Goal: Entertainment & Leisure: Consume media (video, audio)

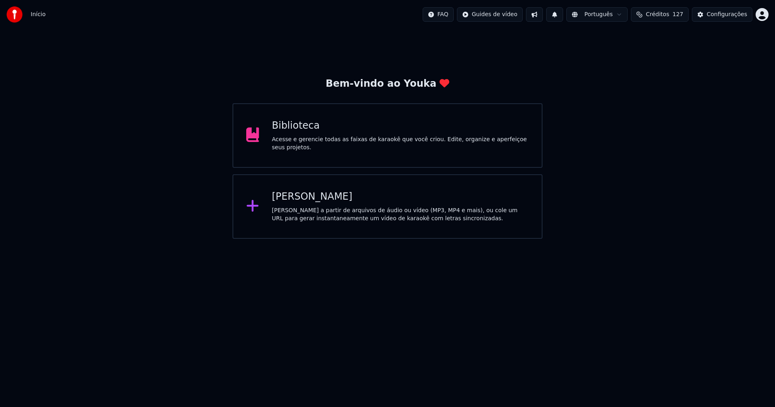
click at [299, 200] on div "[PERSON_NAME]" at bounding box center [400, 196] width 257 height 13
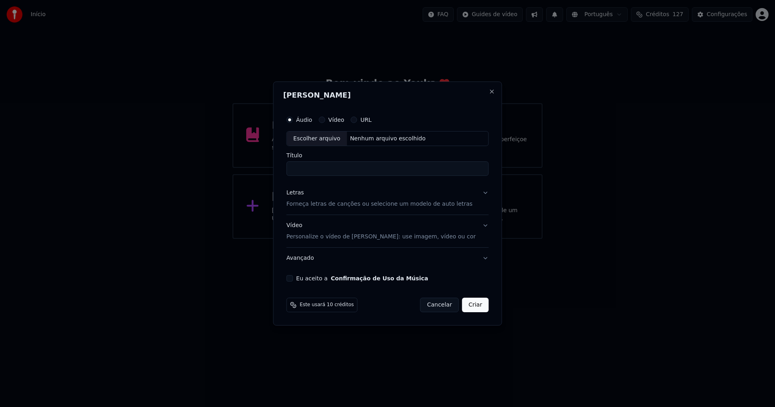
click at [322, 135] on div "Escolher arquivo" at bounding box center [317, 139] width 60 height 15
type input "**********"
click at [299, 195] on div "Letras" at bounding box center [294, 193] width 17 height 8
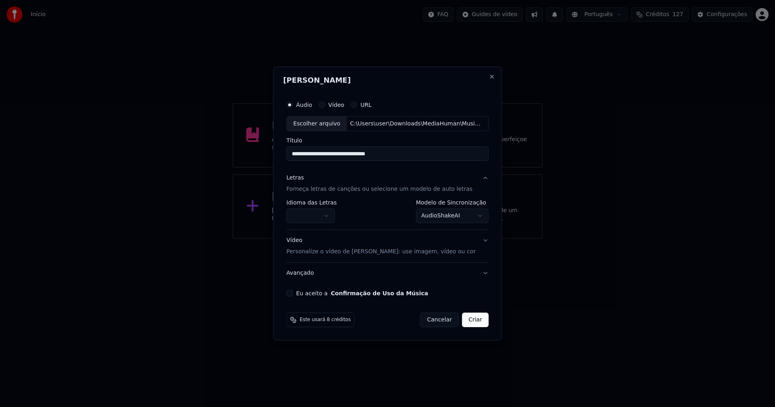
click at [311, 217] on button "button" at bounding box center [310, 216] width 48 height 15
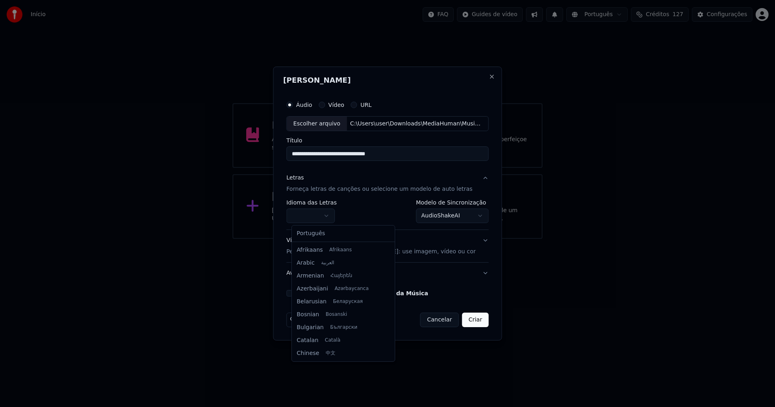
select select "**"
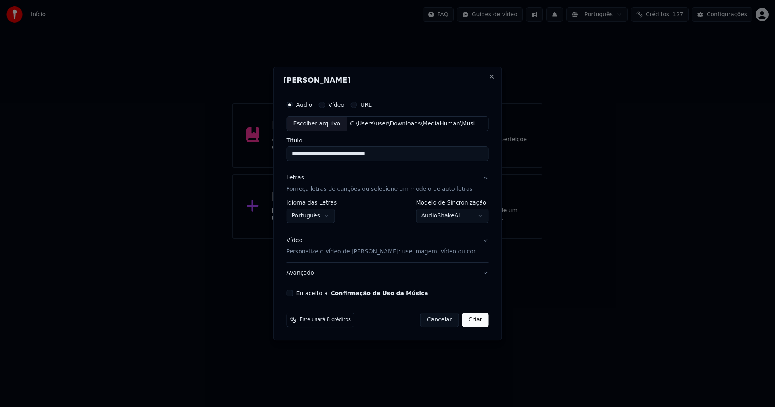
click at [443, 221] on body "**********" at bounding box center [387, 119] width 775 height 239
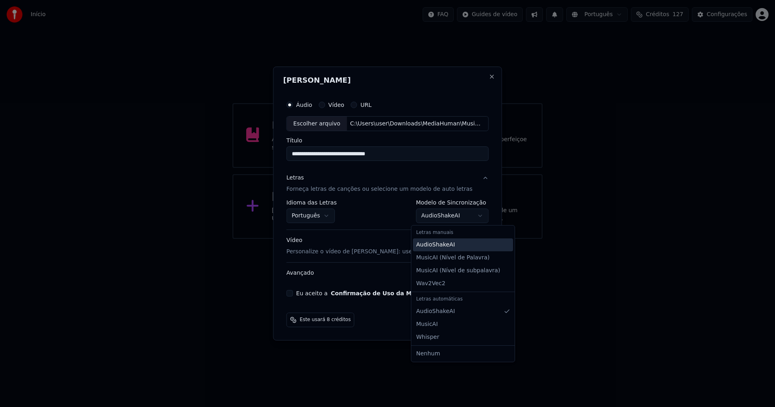
select select "**********"
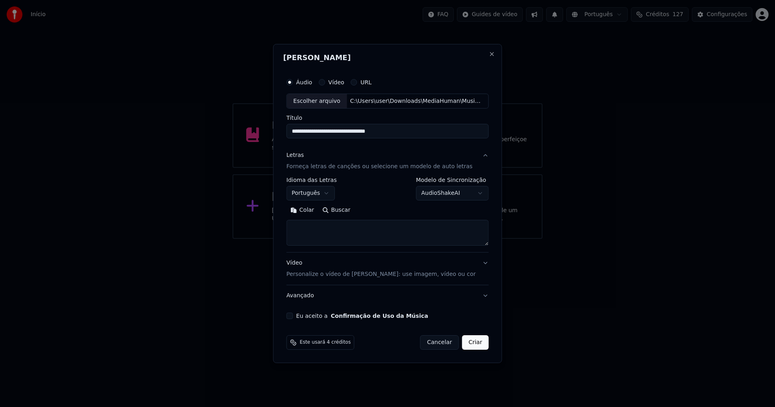
click at [306, 208] on button "Colar" at bounding box center [302, 210] width 32 height 13
type textarea "**********"
click at [293, 315] on button "Eu aceito a Confirmação de Uso da Música" at bounding box center [289, 316] width 6 height 6
drag, startPoint x: 472, startPoint y: 347, endPoint x: 459, endPoint y: 348, distance: 13.0
click at [472, 346] on button "Criar" at bounding box center [475, 342] width 27 height 15
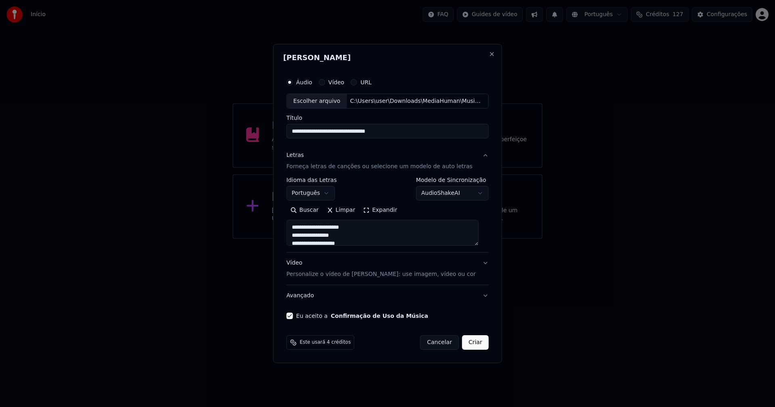
select select "**"
type textarea "**********"
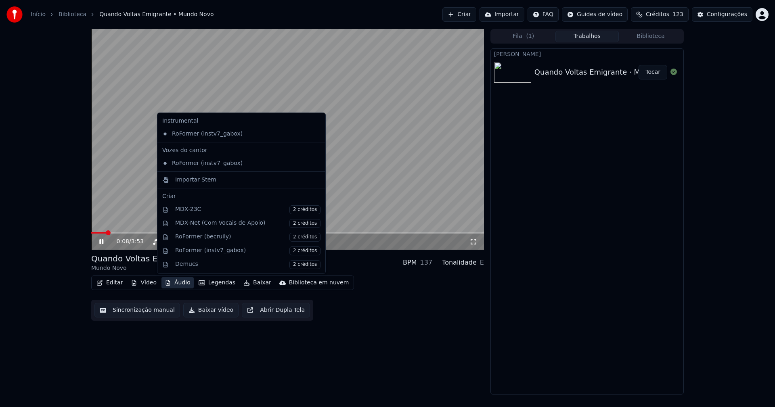
click at [182, 287] on button "Áudio" at bounding box center [177, 282] width 32 height 11
click at [184, 179] on div "Importar Stem" at bounding box center [195, 180] width 41 height 8
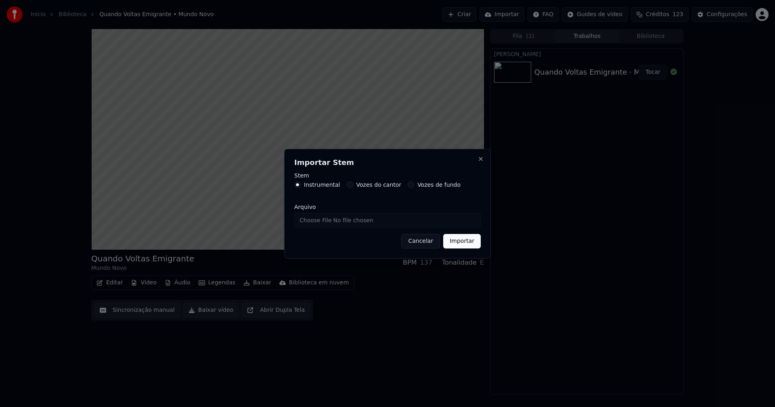
click at [326, 219] on input "Arquivo" at bounding box center [387, 220] width 186 height 15
type input "**********"
click at [461, 246] on button "Importar" at bounding box center [462, 241] width 38 height 15
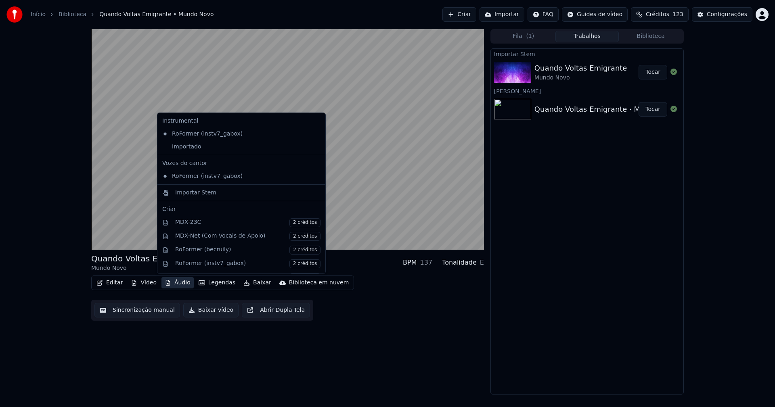
click at [176, 283] on button "Áudio" at bounding box center [177, 282] width 32 height 11
click at [165, 147] on div "Importado" at bounding box center [235, 146] width 152 height 13
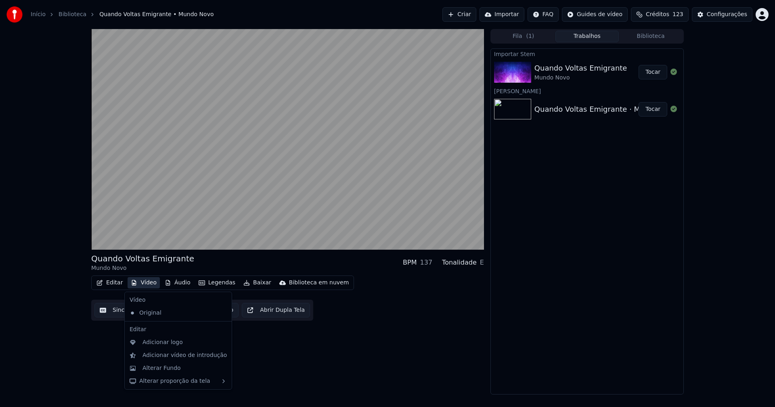
click at [144, 282] on button "Vídeo" at bounding box center [143, 282] width 32 height 11
click at [164, 344] on div "Adicionar logo" at bounding box center [162, 342] width 40 height 8
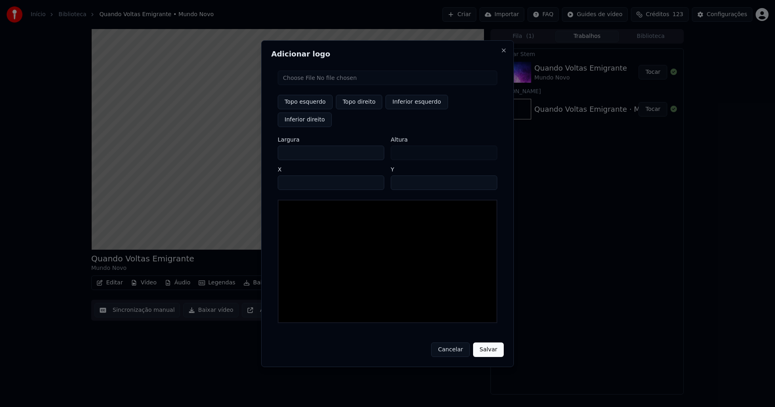
click at [305, 85] on input "file" at bounding box center [387, 78] width 219 height 15
type input "**********"
drag, startPoint x: 365, startPoint y: 114, endPoint x: 311, endPoint y: 126, distance: 55.9
click at [365, 109] on button "Topo direito" at bounding box center [359, 102] width 46 height 15
type input "****"
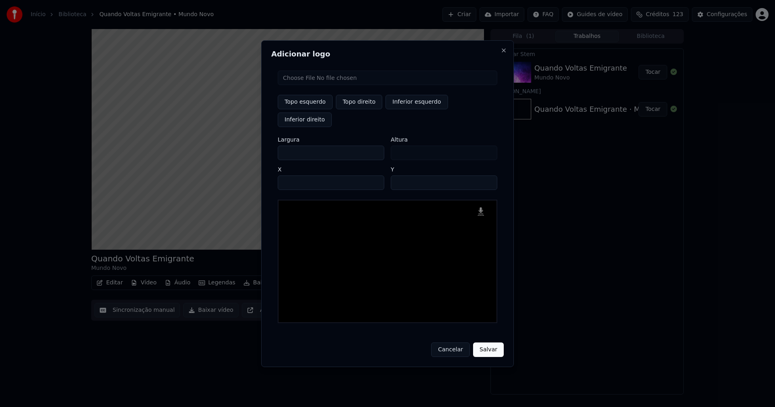
drag, startPoint x: 291, startPoint y: 146, endPoint x: 277, endPoint y: 146, distance: 13.7
click at [277, 146] on div "Topo esquerdo Topo direito Inferior esquerdo Inferior direito Largura *** Altur…" at bounding box center [387, 196] width 232 height 265
type input "**"
type input "***"
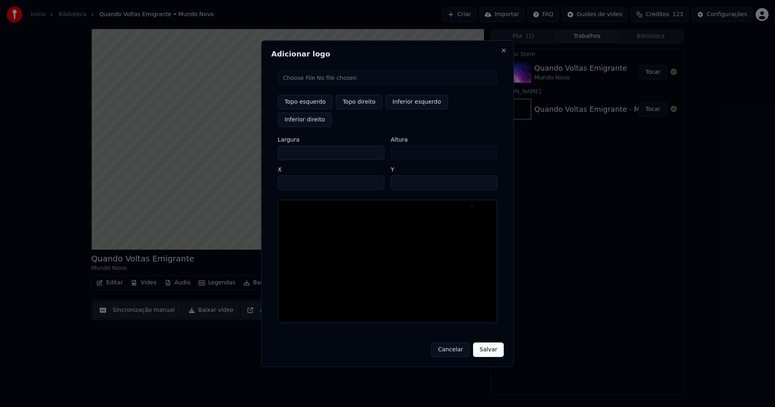
type input "***"
click at [398, 175] on input "**" at bounding box center [443, 182] width 106 height 15
type input "**"
click at [294, 175] on input "****" at bounding box center [331, 182] width 106 height 15
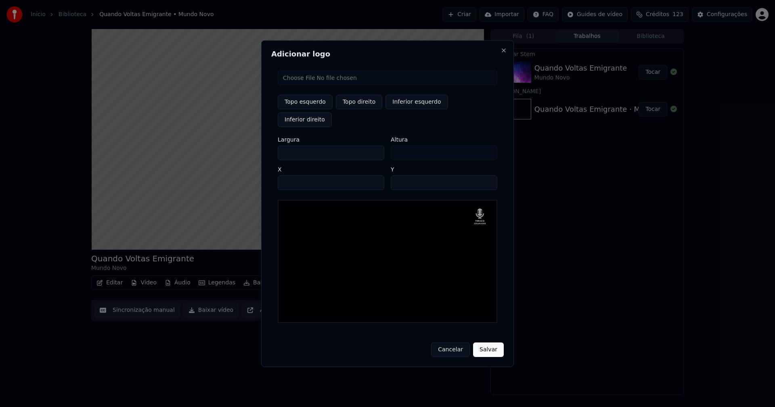
type input "****"
click at [496, 342] on button "Salvar" at bounding box center [488, 349] width 31 height 15
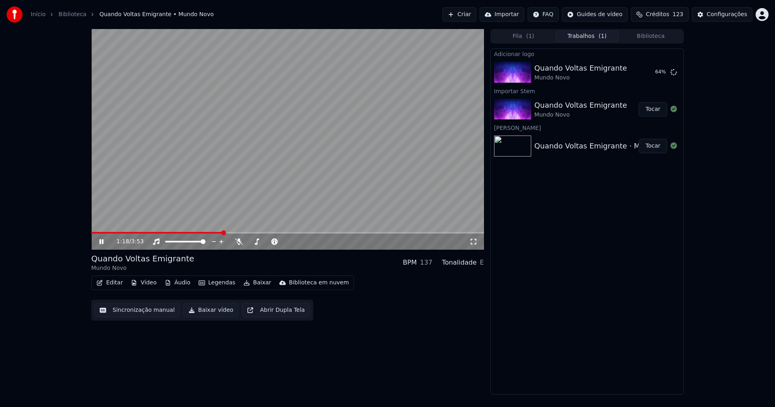
click at [101, 242] on icon at bounding box center [107, 241] width 19 height 6
click at [657, 74] on button "Tocar" at bounding box center [652, 72] width 29 height 15
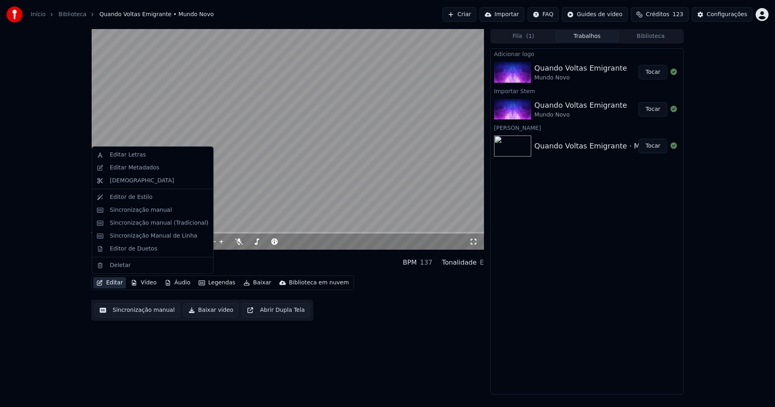
click at [118, 283] on button "Editar" at bounding box center [109, 282] width 33 height 11
click at [148, 226] on div "Sincronização manual (Tradicional)" at bounding box center [159, 223] width 98 height 8
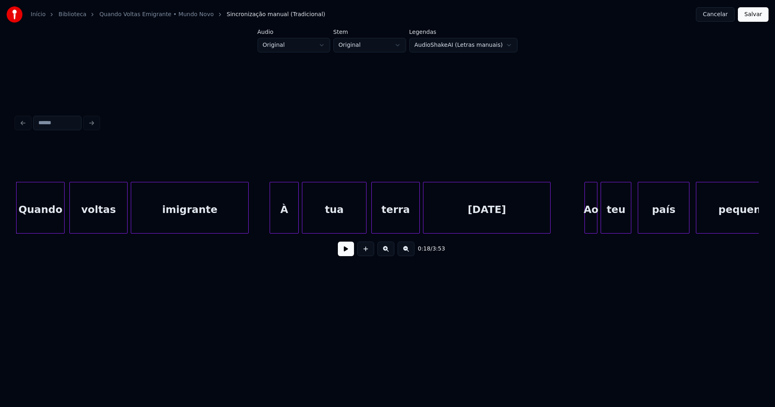
scroll to position [0, 1452]
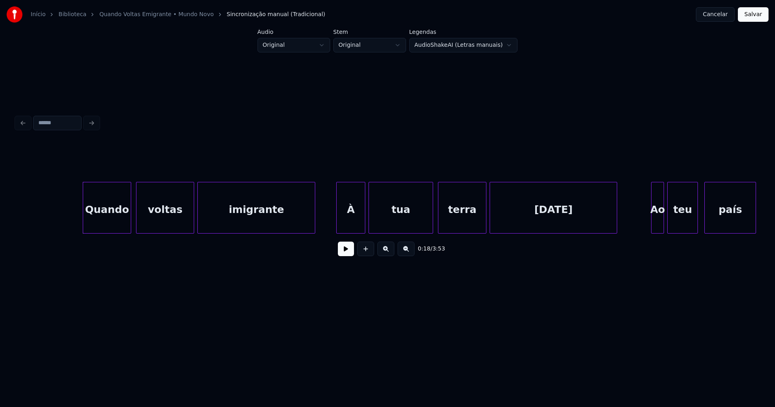
click at [347, 256] on button at bounding box center [346, 249] width 16 height 15
click at [349, 224] on div "À" at bounding box center [348, 209] width 28 height 55
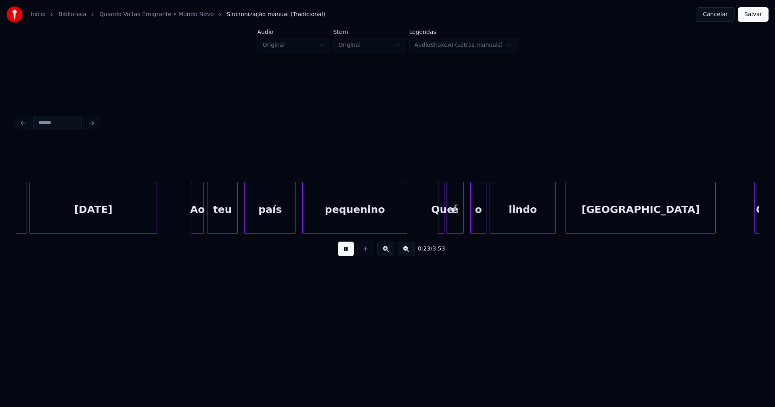
scroll to position [0, 1926]
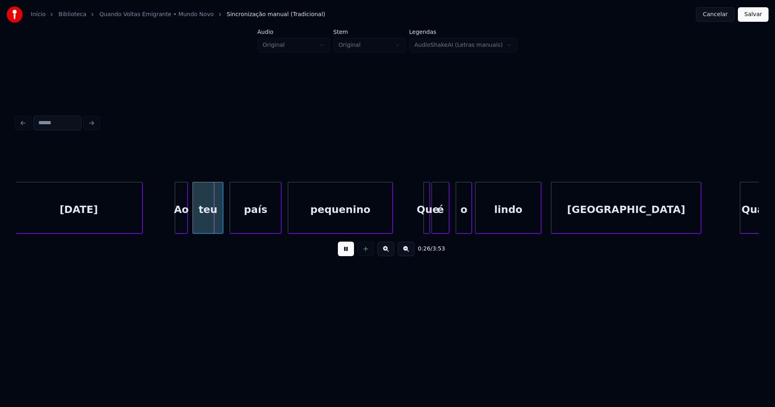
click at [181, 225] on div "Ao" at bounding box center [181, 209] width 12 height 55
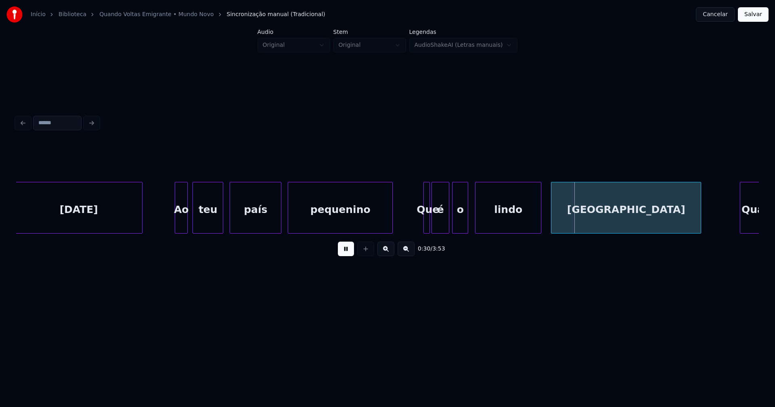
click at [460, 223] on div "o" at bounding box center [459, 209] width 15 height 55
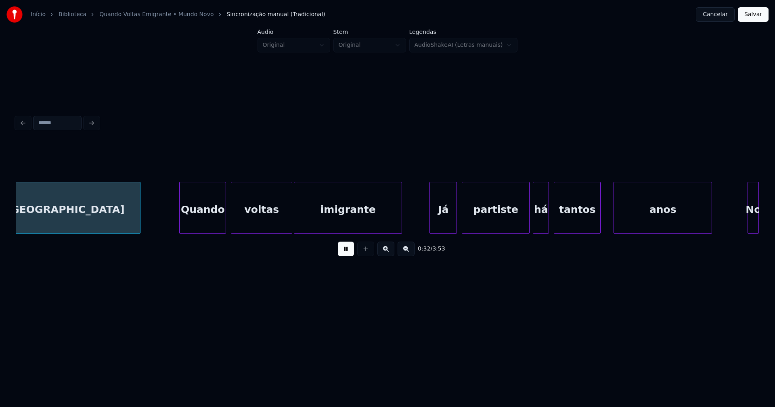
scroll to position [0, 2507]
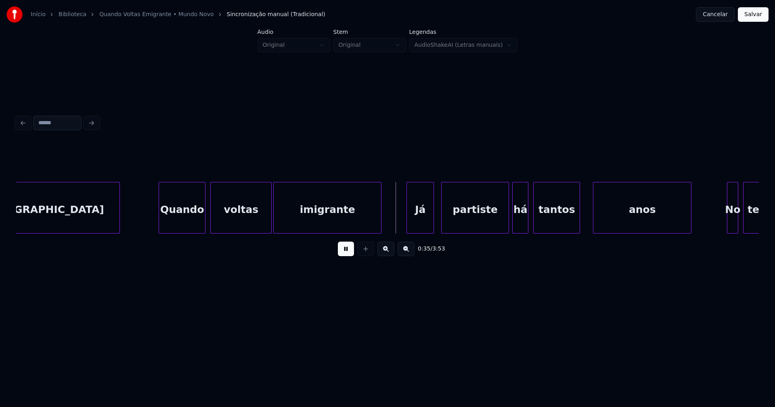
click at [418, 228] on div "Já" at bounding box center [420, 209] width 27 height 55
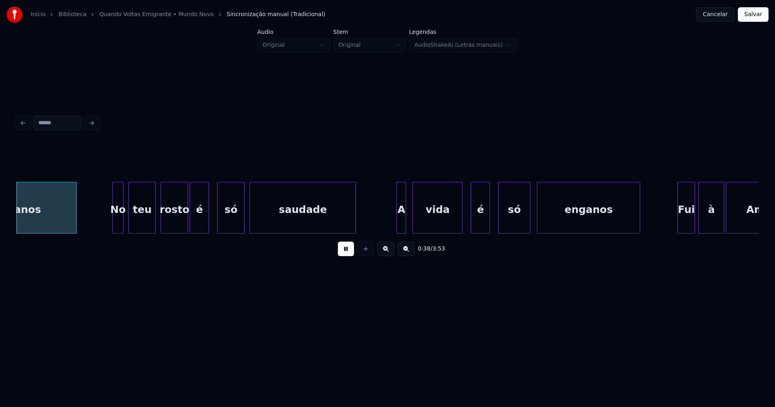
scroll to position [0, 3126]
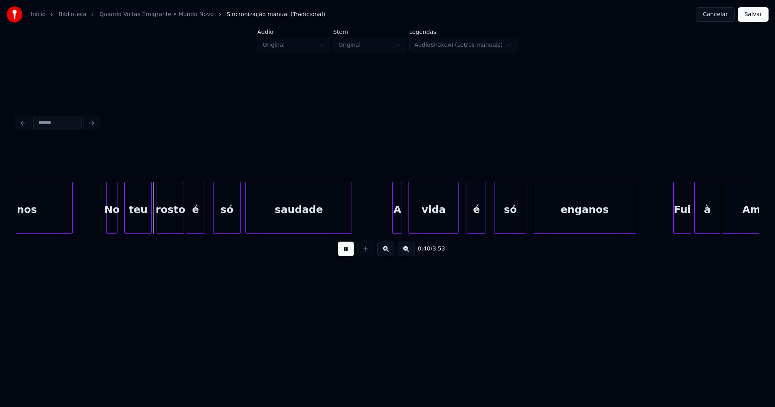
click at [113, 223] on div "No" at bounding box center [111, 209] width 10 height 55
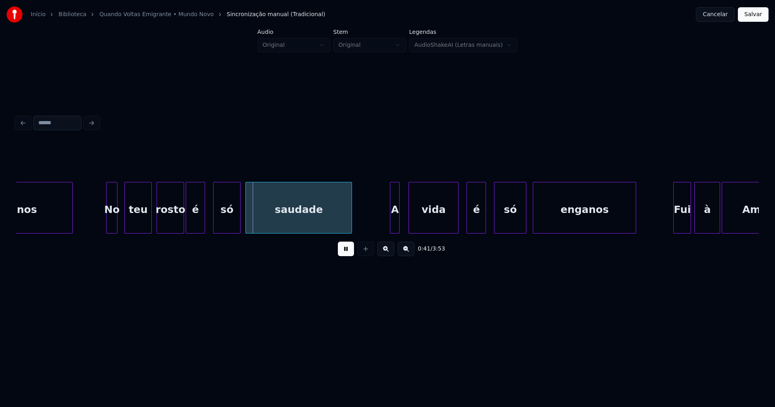
click at [395, 225] on div "A" at bounding box center [394, 209] width 9 height 55
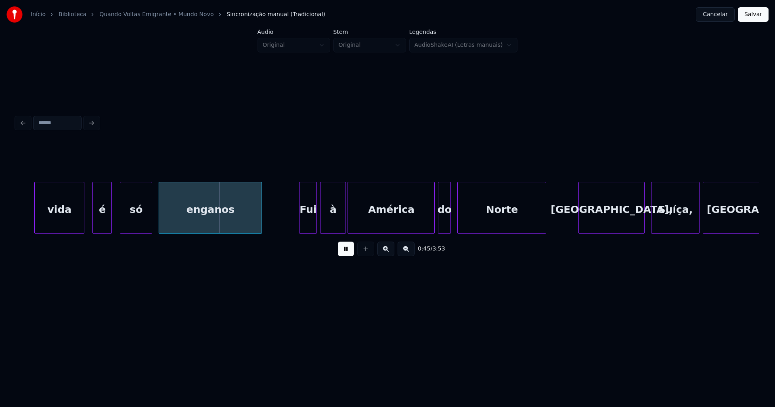
scroll to position [0, 3552]
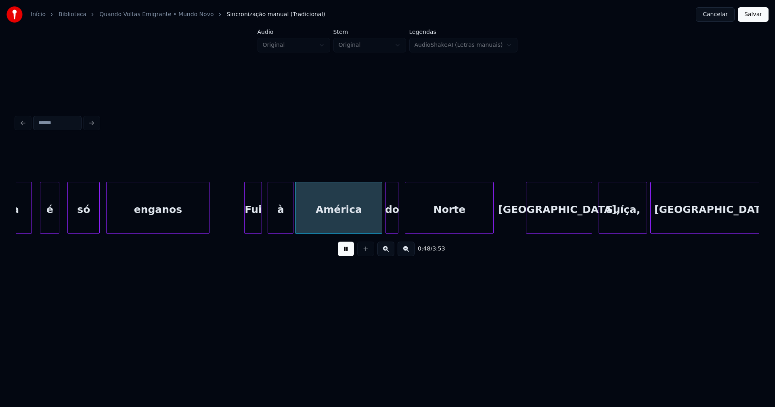
click at [253, 223] on div "Fui" at bounding box center [252, 209] width 17 height 55
click at [277, 221] on div "à" at bounding box center [277, 209] width 25 height 55
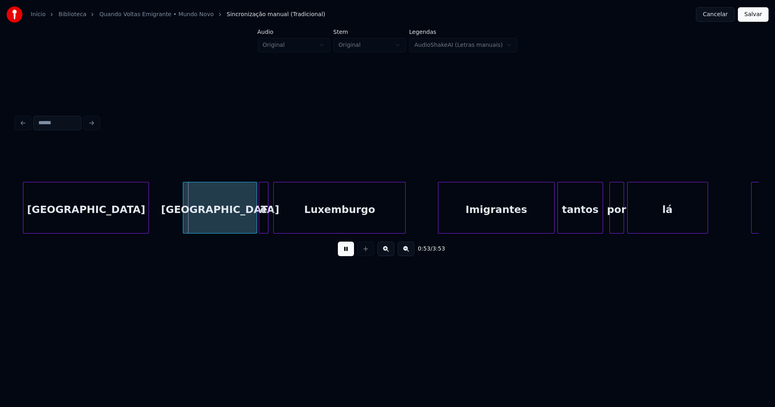
scroll to position [0, 4189]
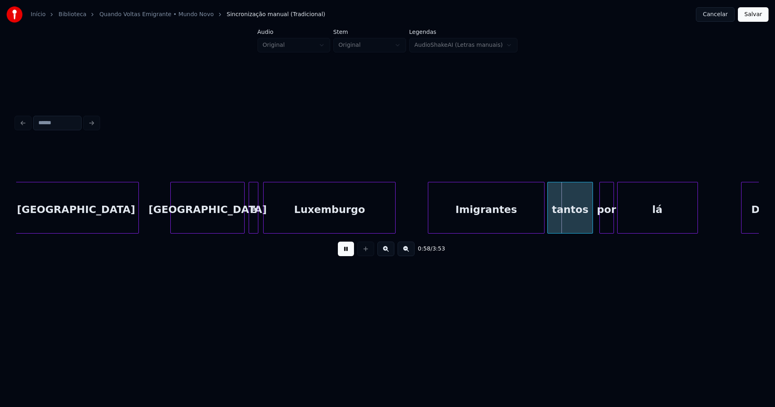
click at [209, 234] on div "[GEOGRAPHIC_DATA] [GEOGRAPHIC_DATA] e Luxemburgo Imigrantes tantos por lá [PERS…" at bounding box center [387, 208] width 742 height 52
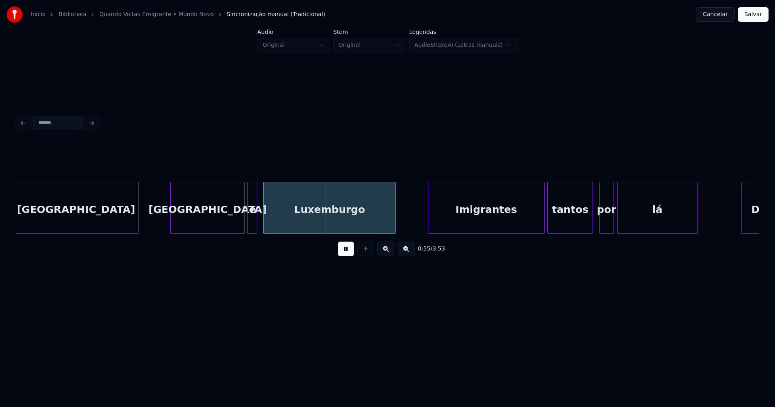
click at [253, 223] on div "e" at bounding box center [252, 209] width 9 height 55
click at [495, 221] on div "Imigrantes" at bounding box center [482, 209] width 115 height 55
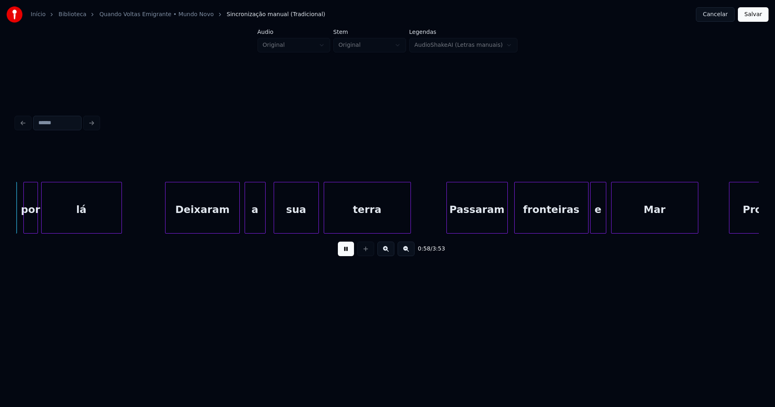
scroll to position [0, 4773]
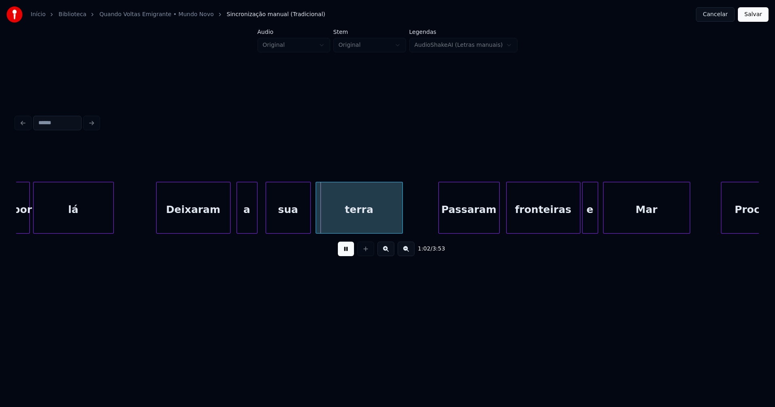
click at [196, 214] on div "Deixaram" at bounding box center [193, 209] width 73 height 55
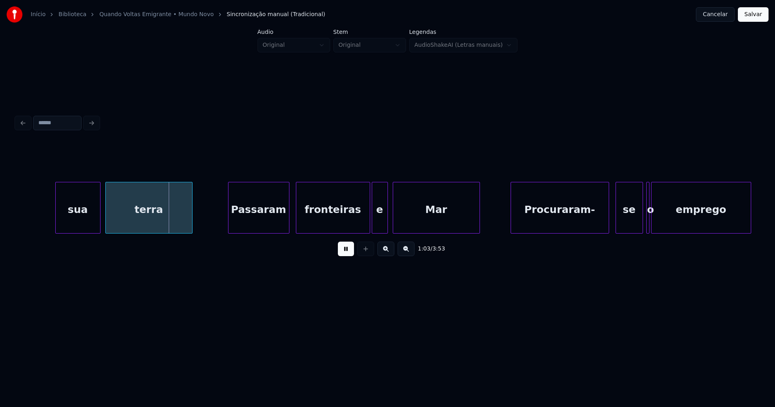
scroll to position [0, 5046]
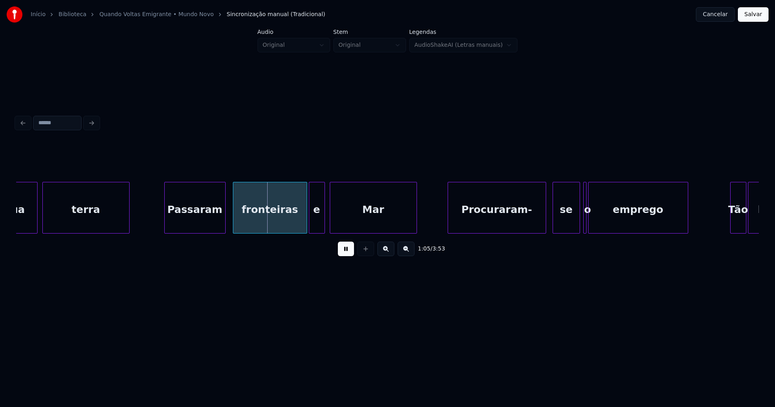
click at [205, 227] on div "Passaram" at bounding box center [195, 209] width 61 height 55
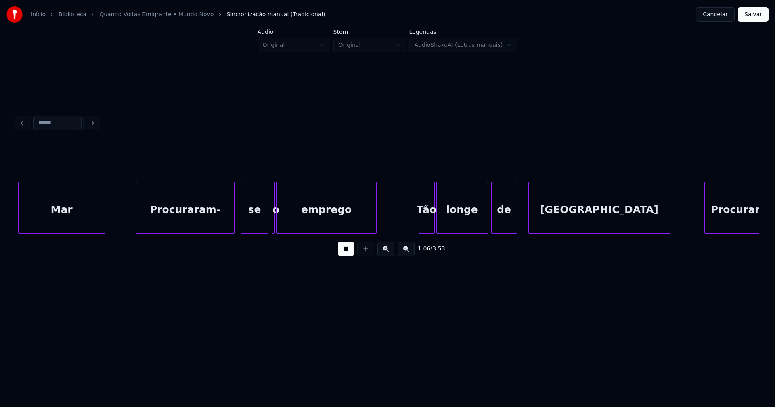
scroll to position [0, 5367]
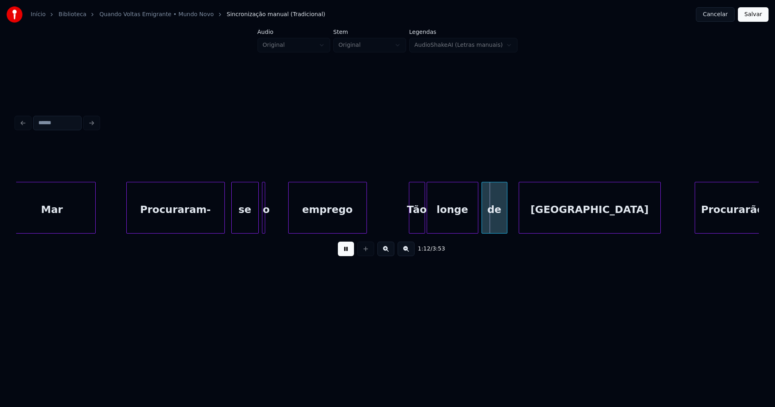
click at [289, 226] on div at bounding box center [289, 207] width 2 height 51
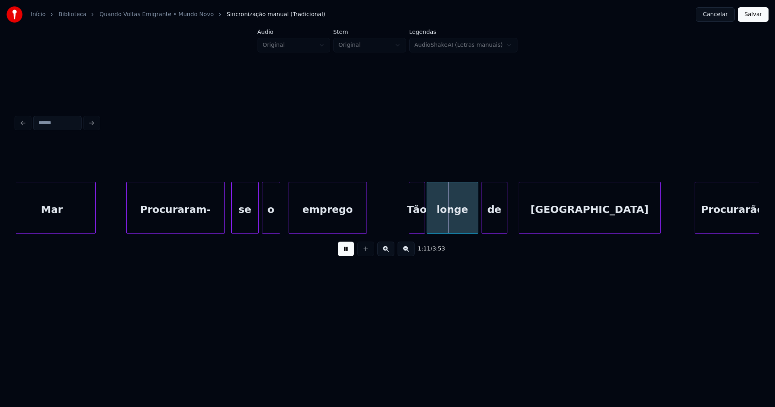
click at [278, 226] on div at bounding box center [278, 207] width 2 height 51
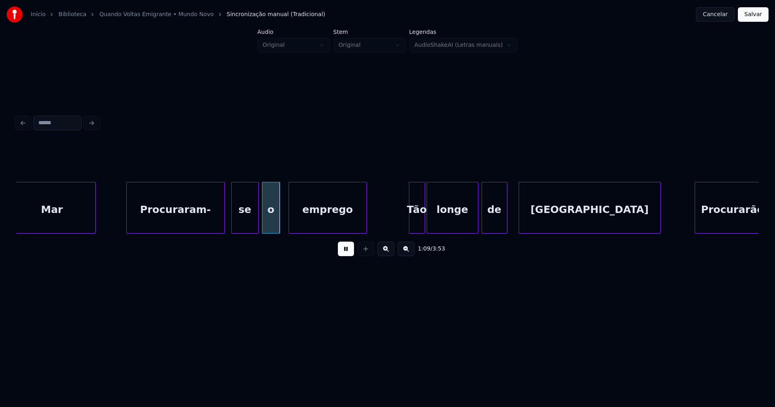
click at [202, 218] on div "Procuraram-" at bounding box center [176, 209] width 98 height 55
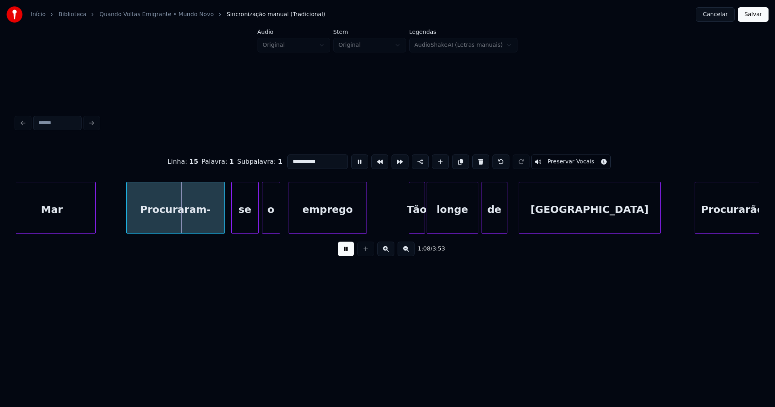
click at [323, 159] on input "**********" at bounding box center [317, 162] width 61 height 15
click at [242, 225] on div "se" at bounding box center [245, 209] width 27 height 55
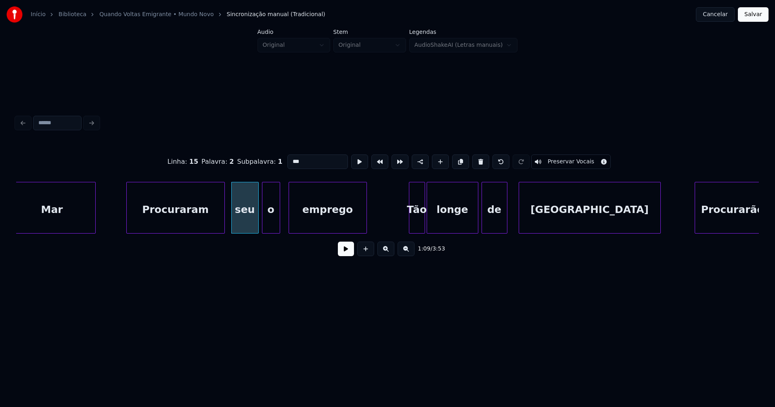
type input "***"
click at [346, 253] on button at bounding box center [346, 249] width 16 height 15
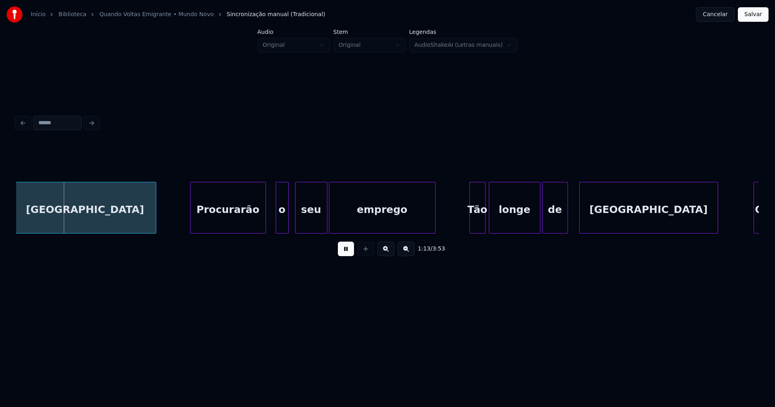
scroll to position [0, 5882]
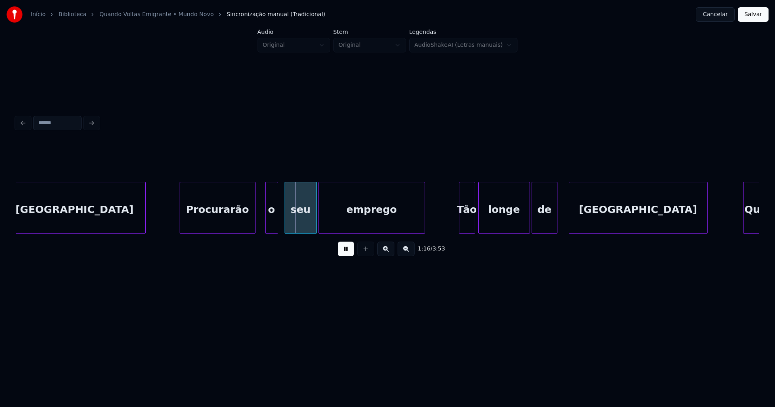
click at [347, 253] on button at bounding box center [346, 249] width 16 height 15
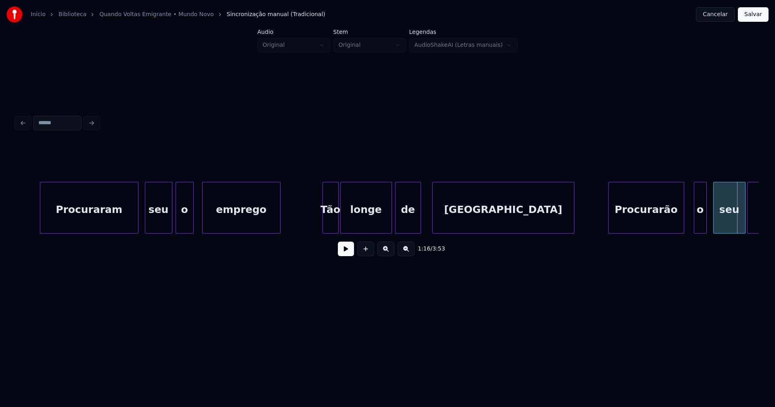
scroll to position [0, 5474]
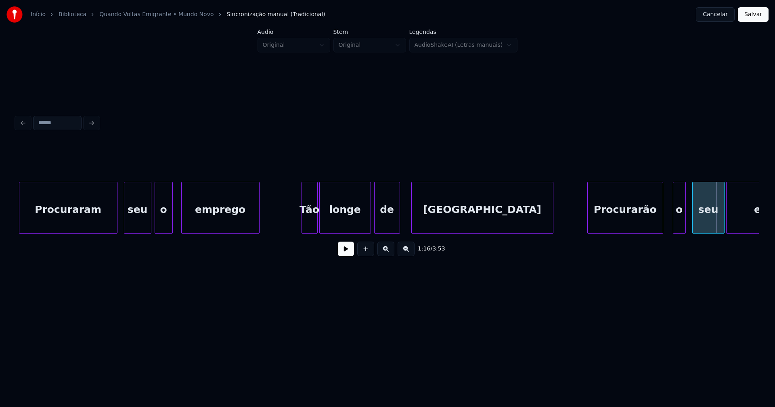
click at [344, 254] on button at bounding box center [346, 249] width 16 height 15
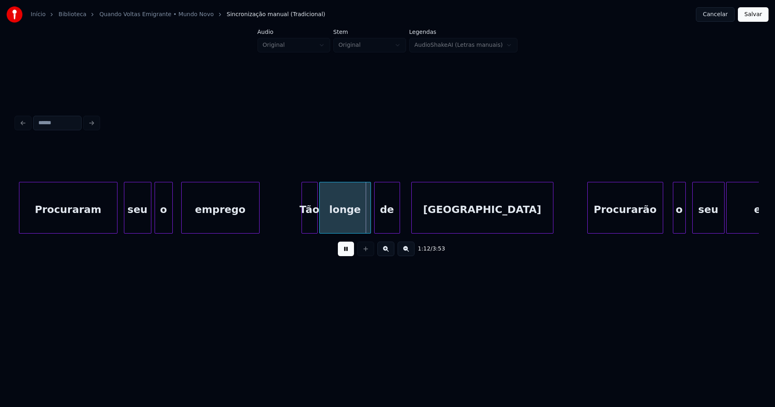
click at [343, 253] on button at bounding box center [346, 249] width 16 height 15
click at [170, 221] on div at bounding box center [171, 207] width 2 height 51
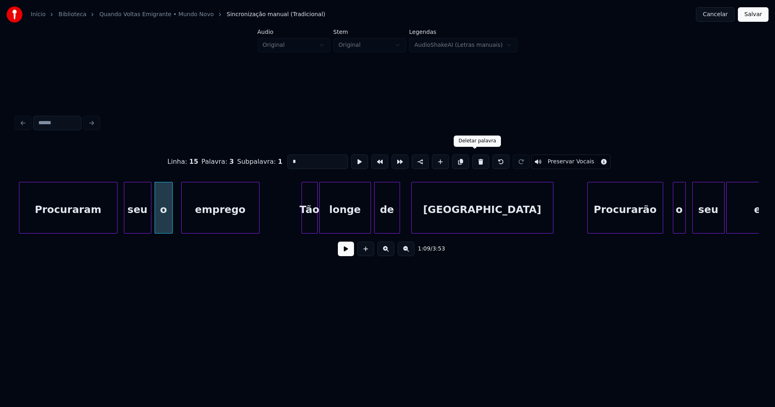
click at [472, 161] on button at bounding box center [480, 162] width 17 height 15
type input "***"
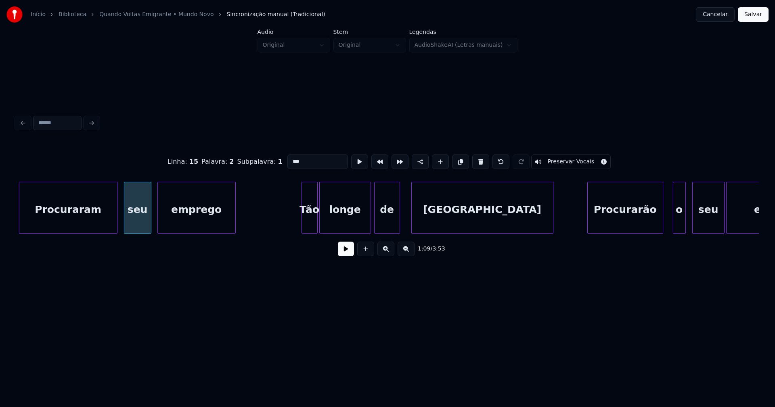
click at [160, 227] on div "emprego" at bounding box center [196, 209] width 77 height 55
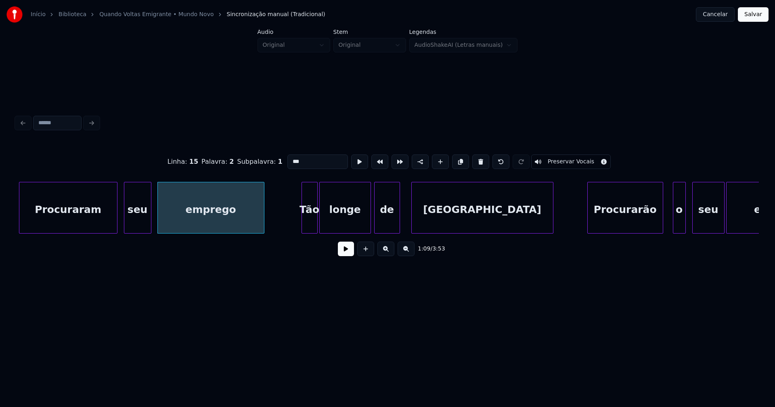
click at [262, 219] on div at bounding box center [262, 207] width 2 height 51
click at [348, 254] on button at bounding box center [346, 249] width 16 height 15
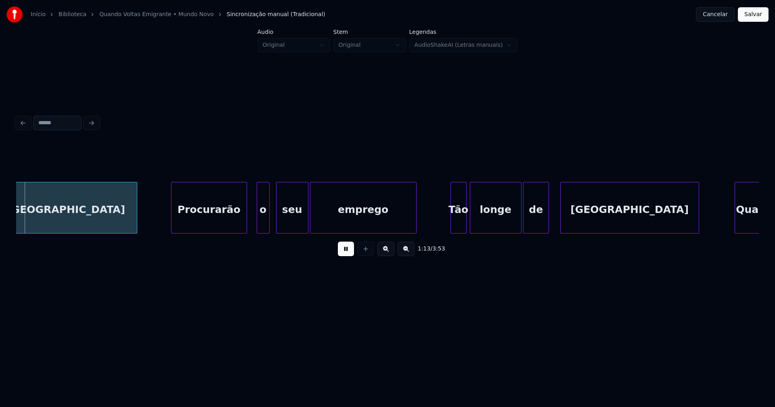
scroll to position [0, 5900]
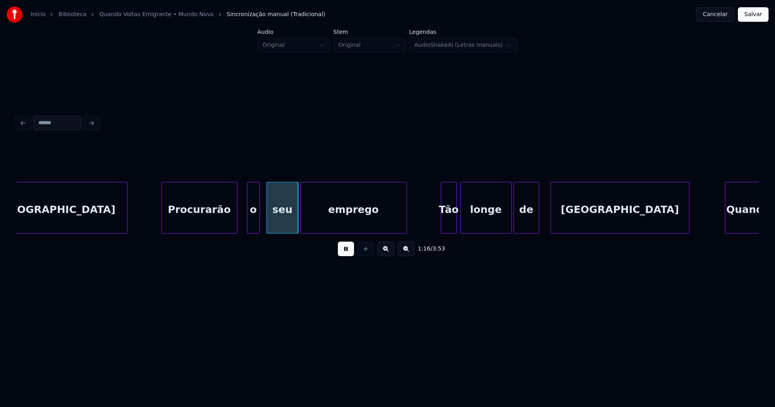
click at [345, 254] on button at bounding box center [346, 249] width 16 height 15
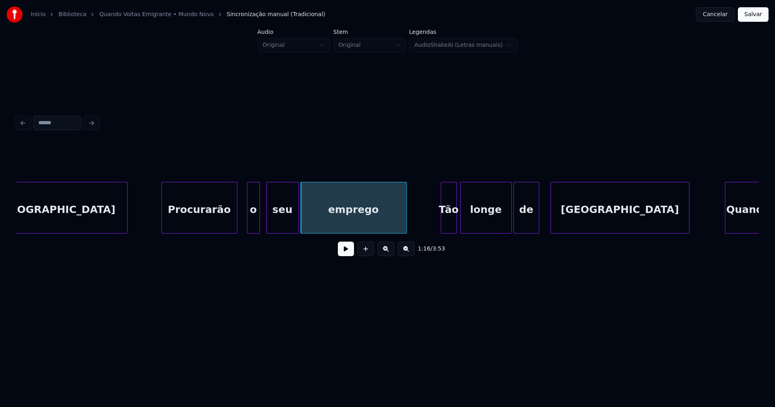
click at [255, 218] on div "o" at bounding box center [253, 209] width 12 height 55
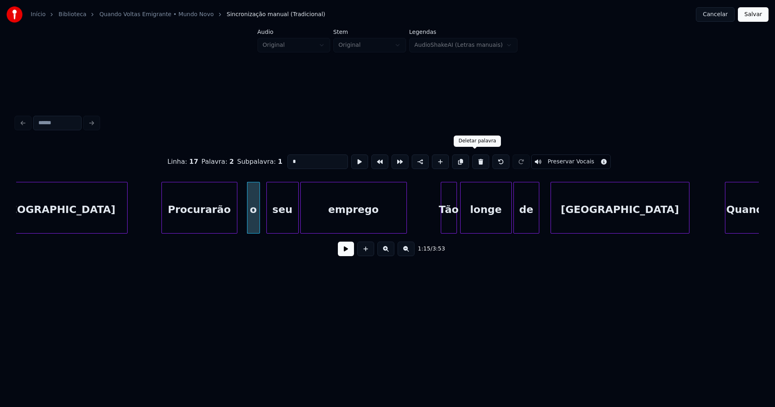
click at [474, 160] on button at bounding box center [480, 162] width 17 height 15
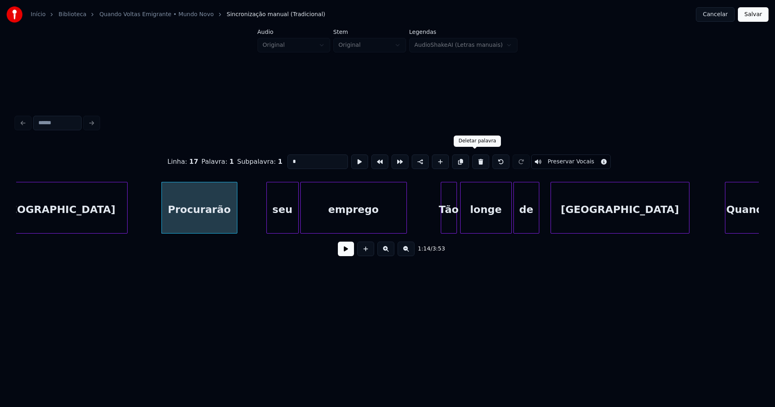
type input "**********"
click at [267, 221] on div "seu" at bounding box center [271, 209] width 31 height 55
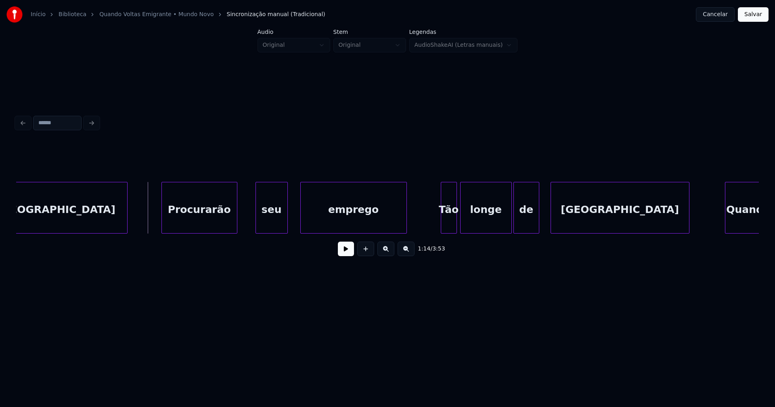
click at [221, 221] on div "Procurarão" at bounding box center [199, 209] width 75 height 55
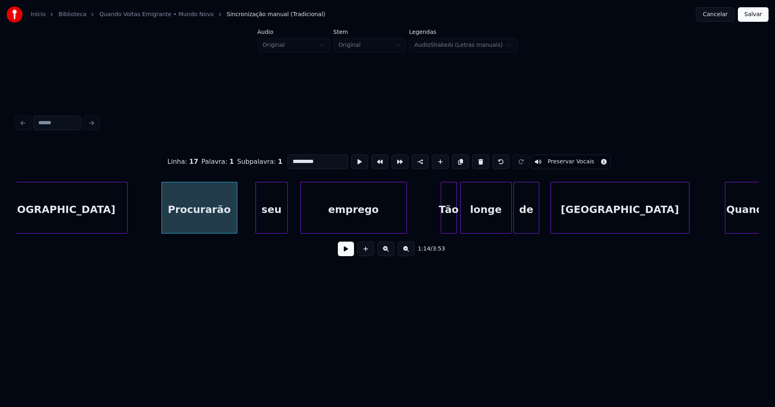
click at [319, 161] on input "**********" at bounding box center [317, 162] width 61 height 15
type input "**********"
click at [345, 250] on button at bounding box center [346, 249] width 16 height 15
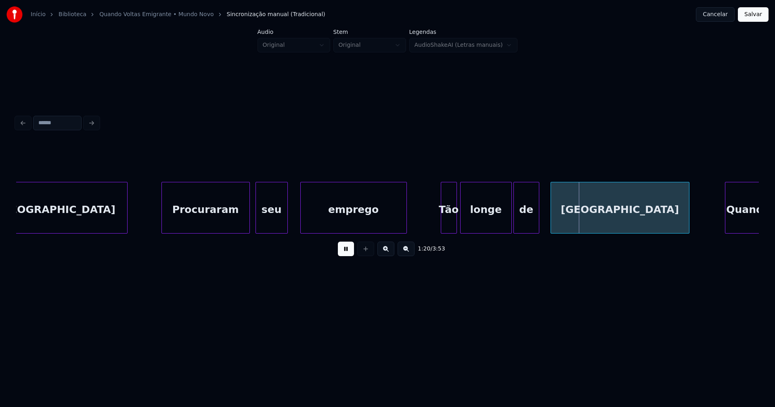
click at [248, 219] on div at bounding box center [248, 207] width 2 height 51
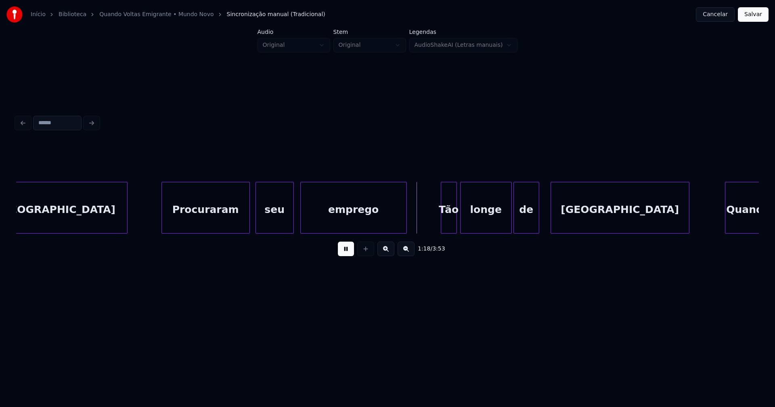
click at [291, 214] on div at bounding box center [292, 207] width 2 height 51
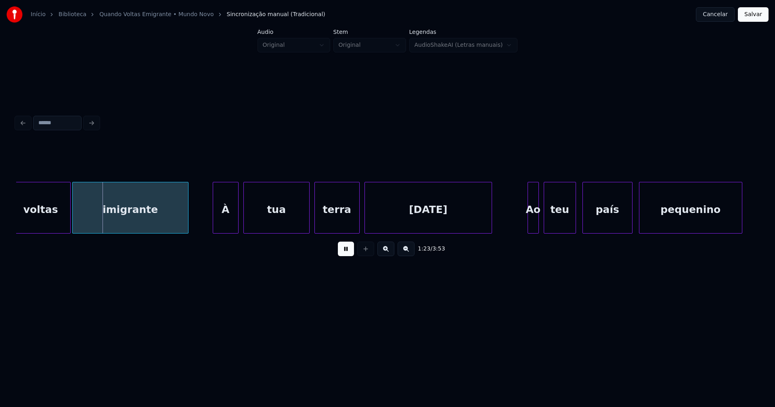
scroll to position [0, 6686]
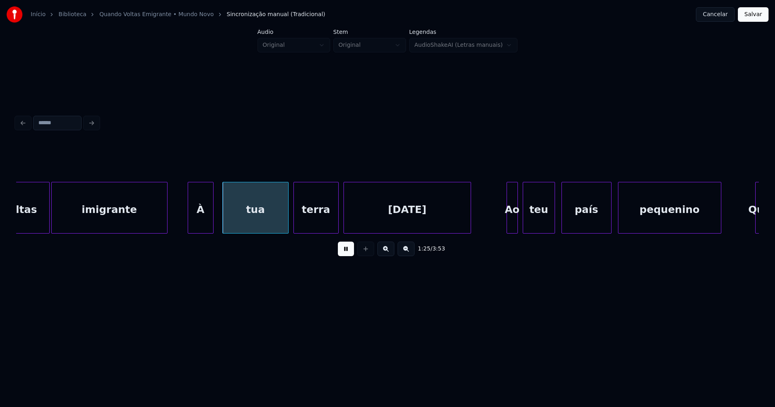
click at [197, 224] on div "À" at bounding box center [200, 209] width 25 height 55
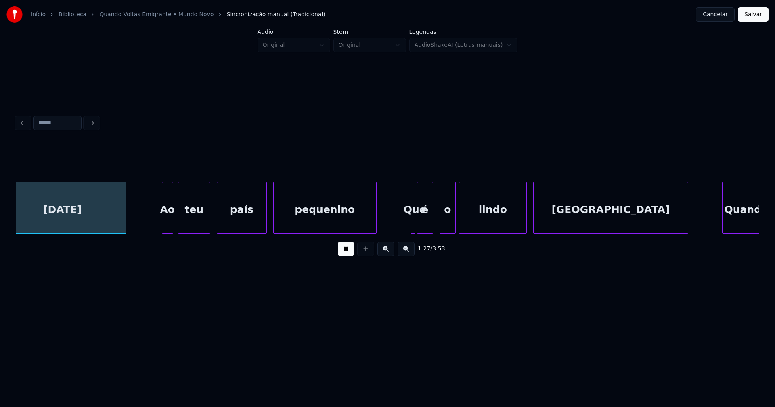
scroll to position [0, 7041]
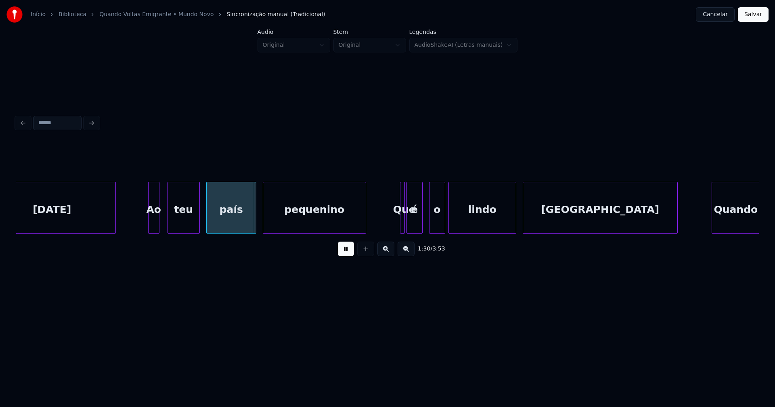
click at [155, 224] on div "Ao" at bounding box center [153, 209] width 10 height 55
click at [418, 223] on div "é" at bounding box center [418, 209] width 15 height 55
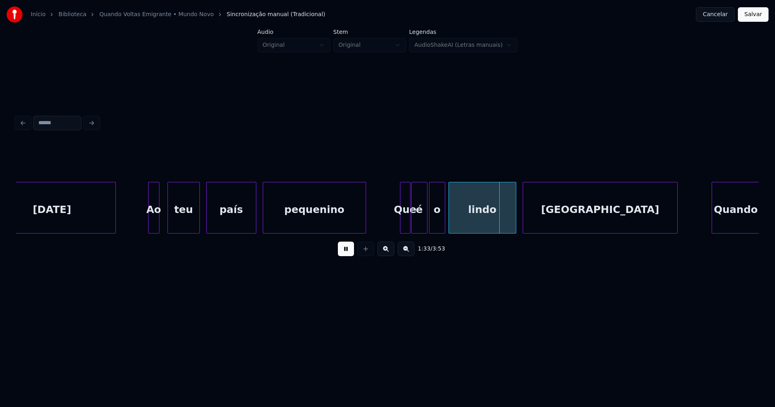
click at [407, 225] on div at bounding box center [408, 207] width 2 height 51
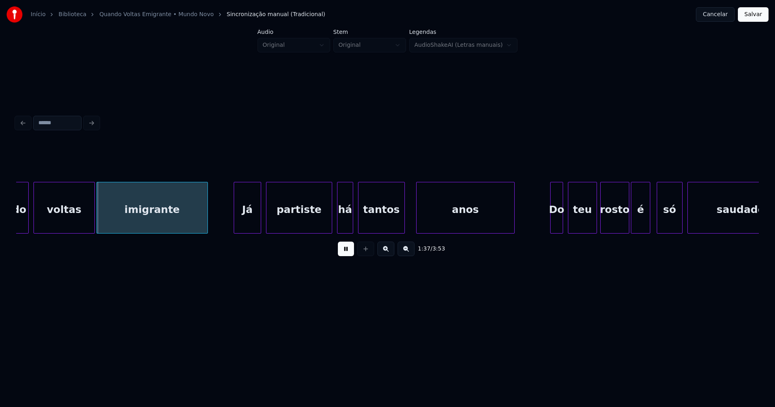
scroll to position [0, 7793]
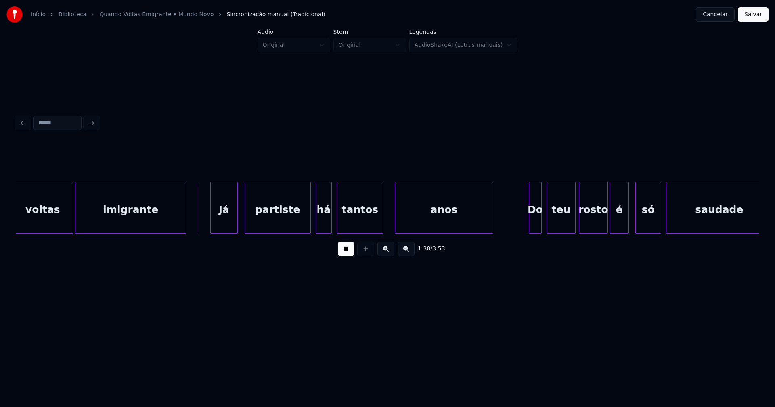
click at [218, 221] on div "Já" at bounding box center [224, 209] width 27 height 55
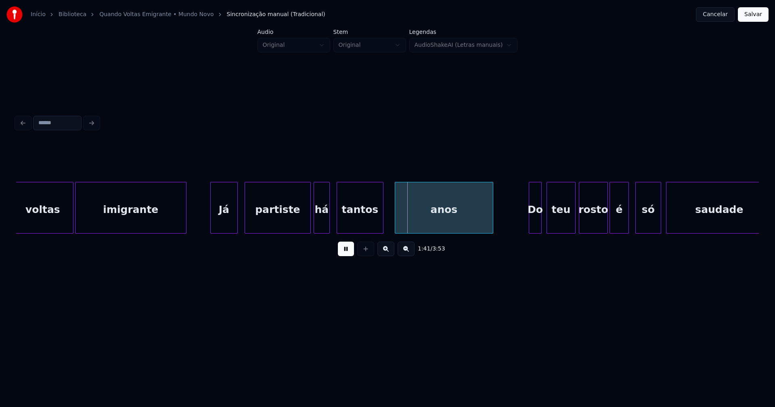
click at [322, 223] on div "há" at bounding box center [321, 209] width 15 height 55
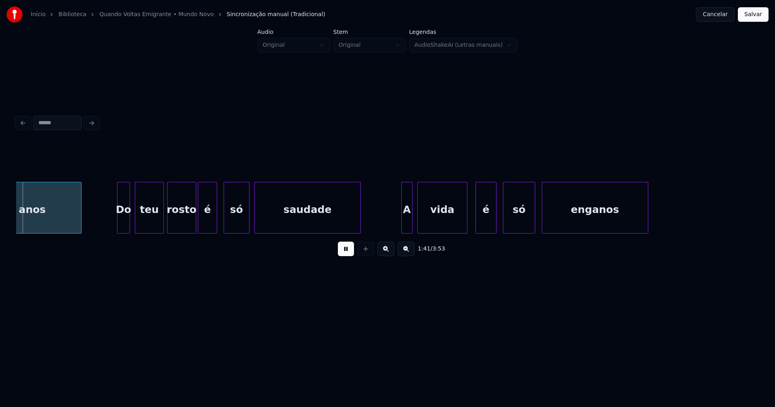
scroll to position [0, 8210]
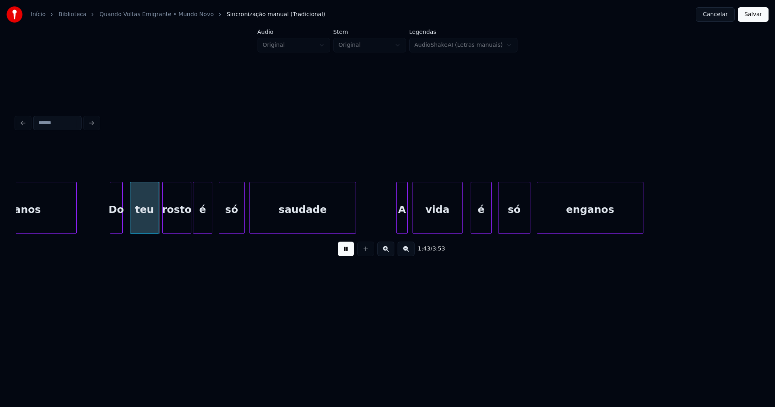
click at [115, 220] on div "Do" at bounding box center [116, 209] width 12 height 55
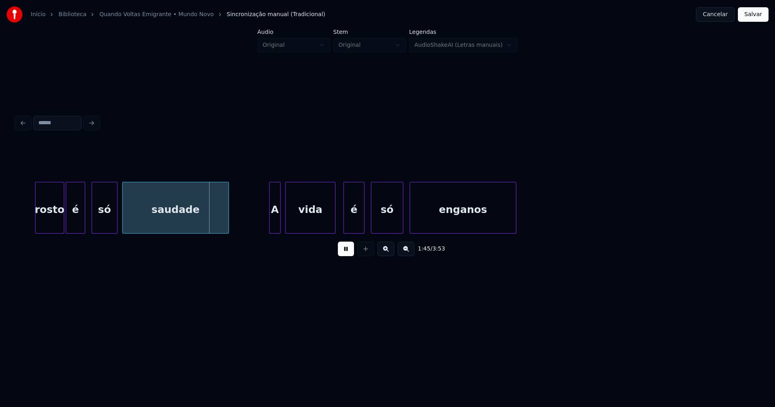
scroll to position [0, 8378]
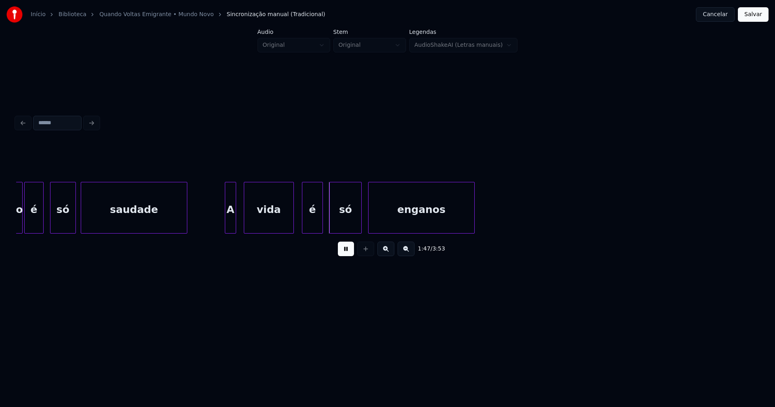
click at [229, 225] on div "A" at bounding box center [230, 209] width 10 height 55
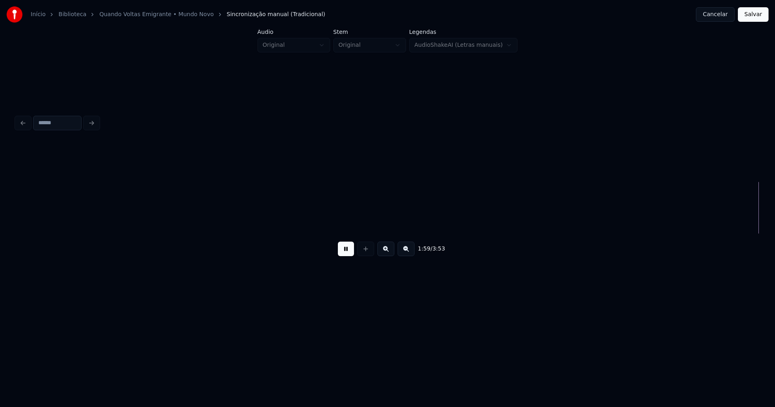
scroll to position [0, 9606]
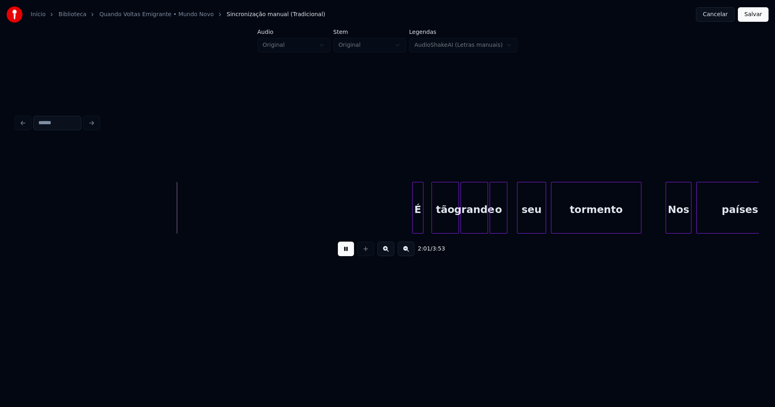
click at [418, 220] on div "É" at bounding box center [417, 209] width 10 height 55
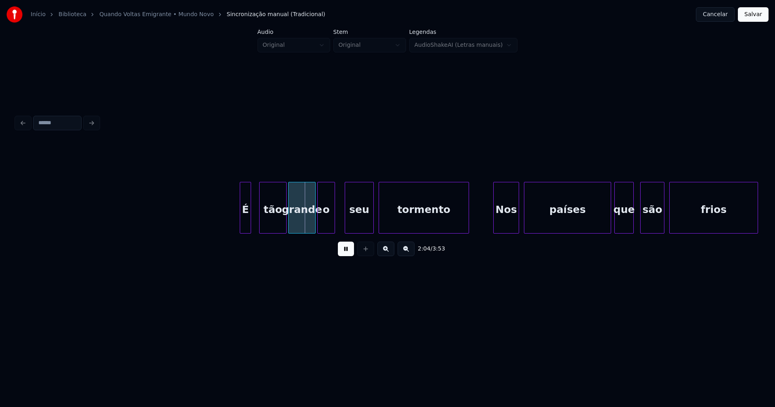
scroll to position [0, 9914]
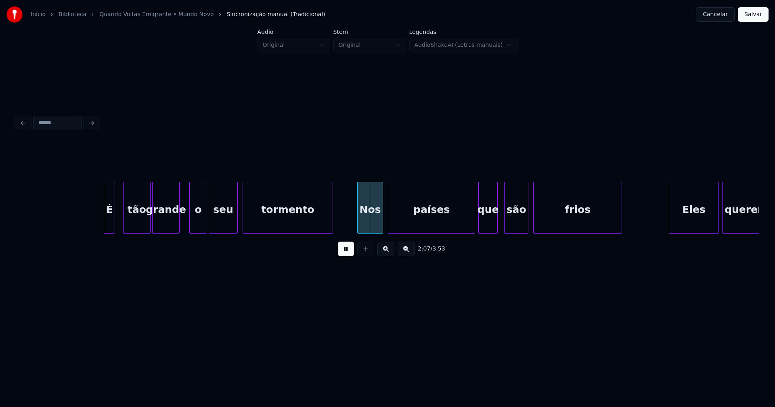
click at [198, 221] on div "o" at bounding box center [198, 209] width 17 height 55
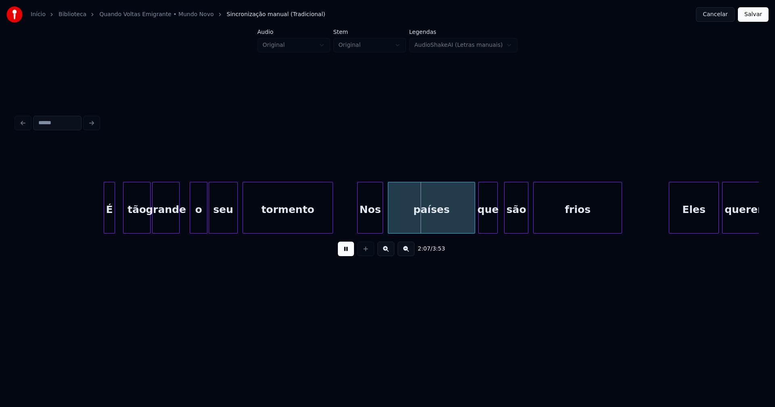
click at [190, 222] on div "o" at bounding box center [199, 208] width 18 height 52
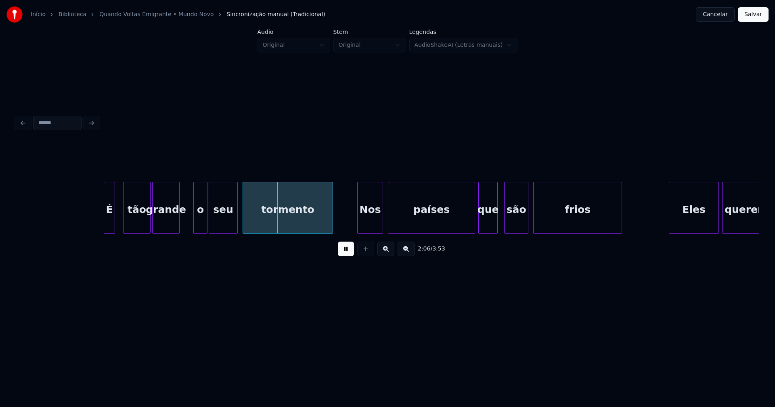
click at [195, 219] on div at bounding box center [195, 207] width 2 height 51
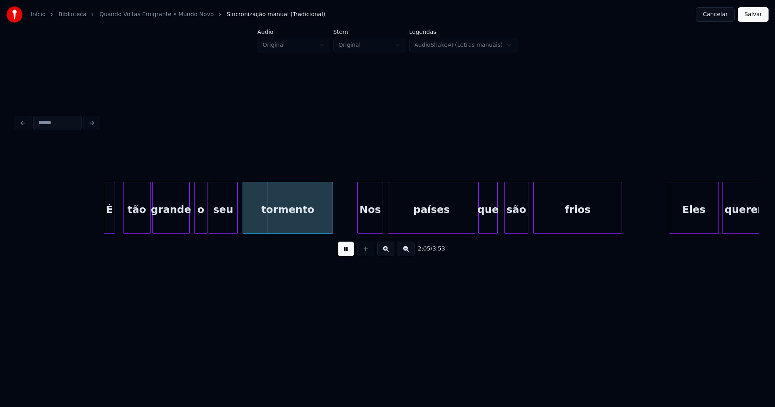
click at [189, 220] on div at bounding box center [188, 207] width 2 height 51
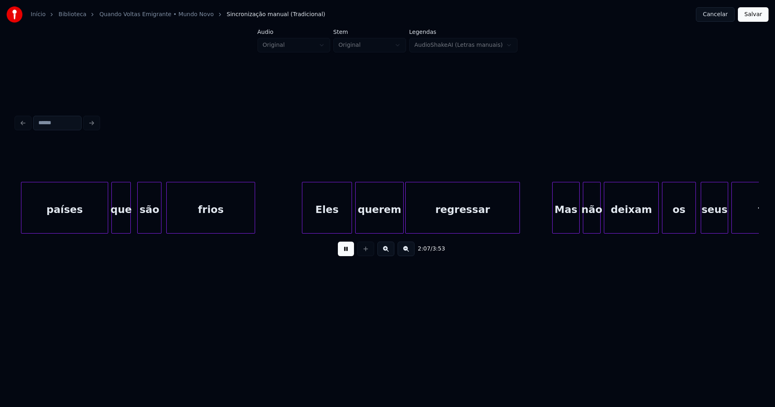
scroll to position [0, 10286]
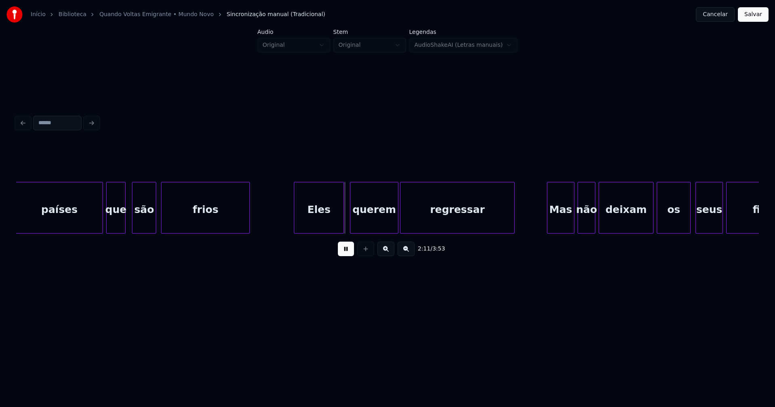
click at [310, 223] on div "Eles" at bounding box center [318, 209] width 49 height 55
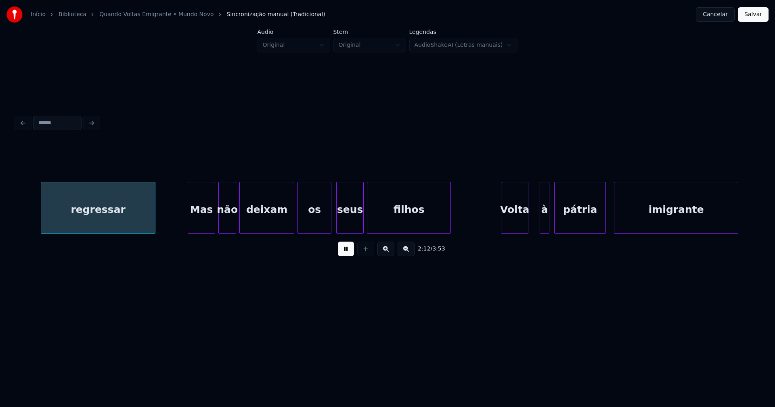
scroll to position [0, 10687]
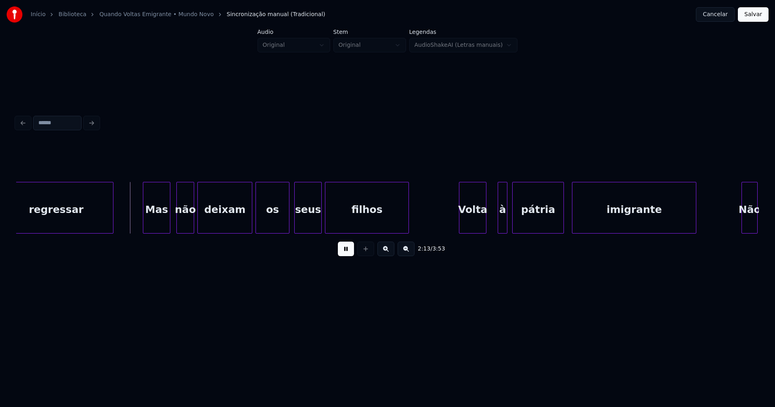
click at [156, 225] on div "Mas" at bounding box center [156, 209] width 27 height 55
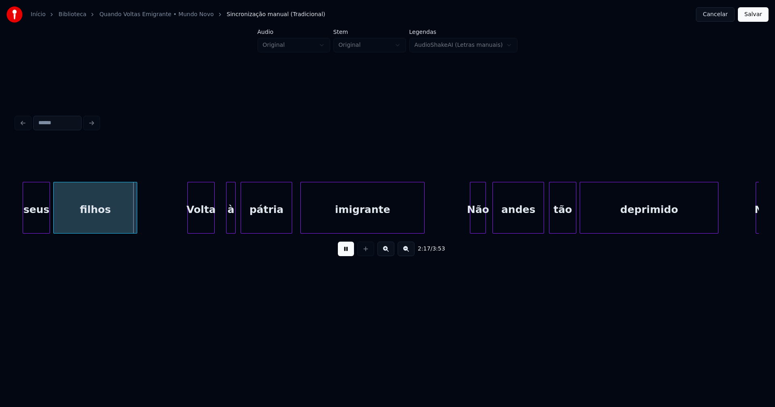
scroll to position [0, 10969]
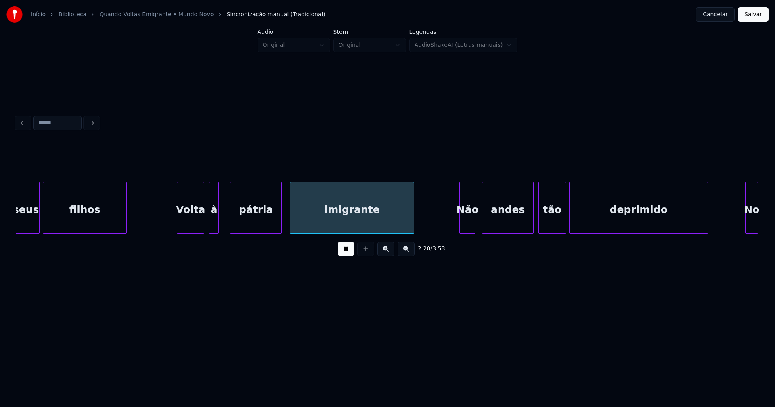
click at [213, 225] on div "à" at bounding box center [213, 209] width 9 height 55
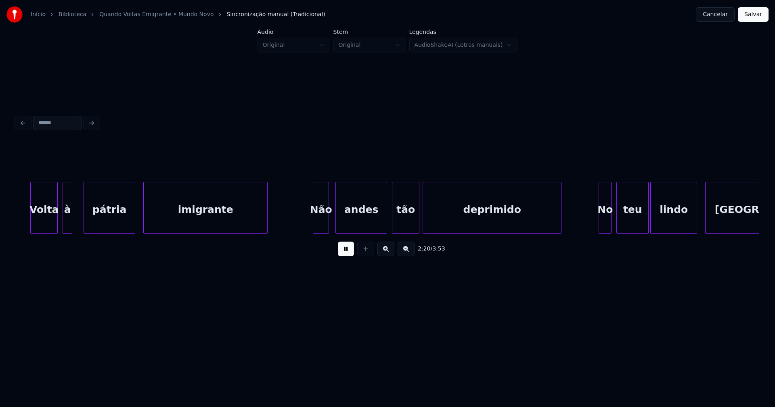
scroll to position [0, 11146]
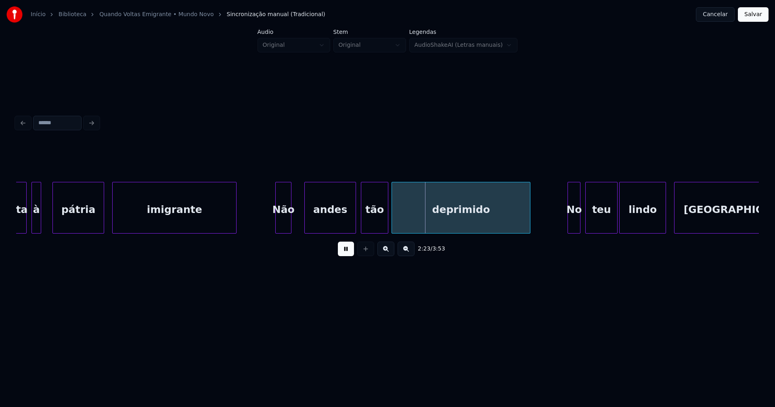
click at [282, 217] on div "Não" at bounding box center [283, 209] width 15 height 55
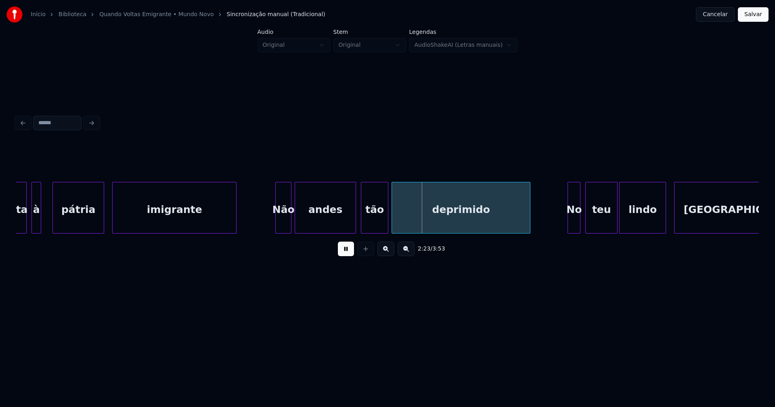
click at [296, 221] on div at bounding box center [296, 207] width 2 height 51
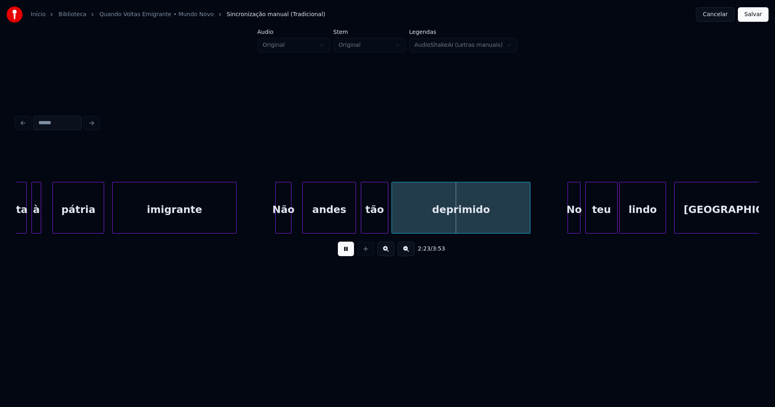
click at [304, 221] on div at bounding box center [304, 207] width 2 height 51
click at [297, 219] on div at bounding box center [297, 207] width 2 height 51
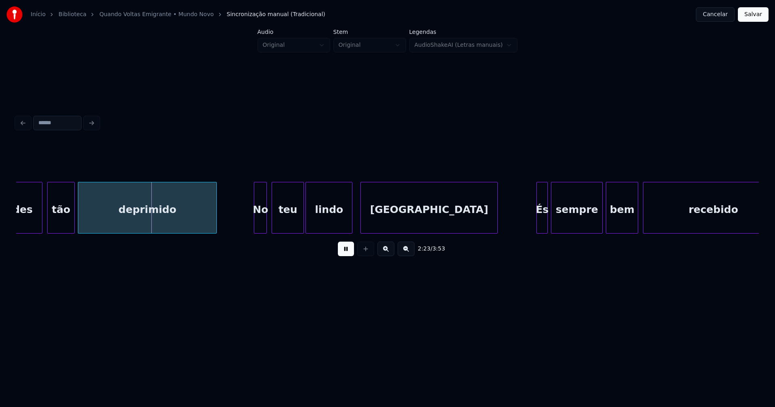
scroll to position [0, 11564]
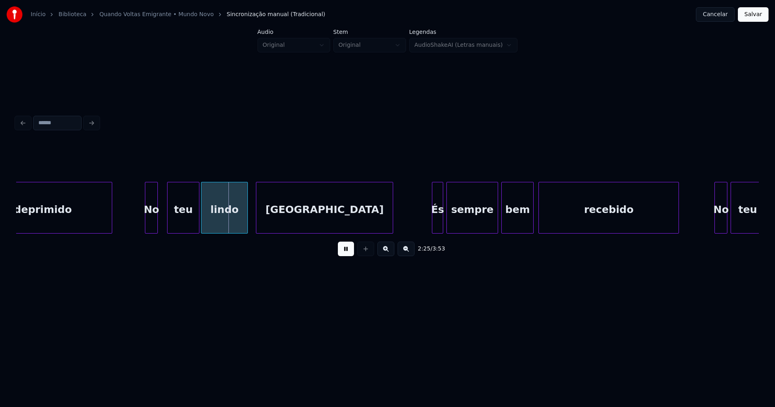
click at [151, 226] on div "No" at bounding box center [151, 209] width 12 height 55
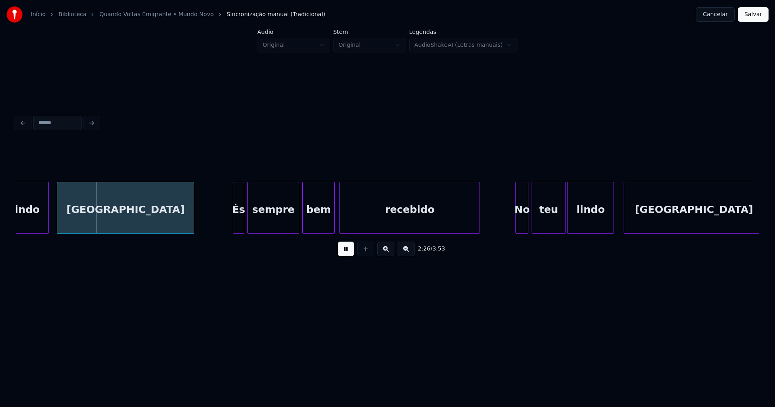
scroll to position [0, 11773]
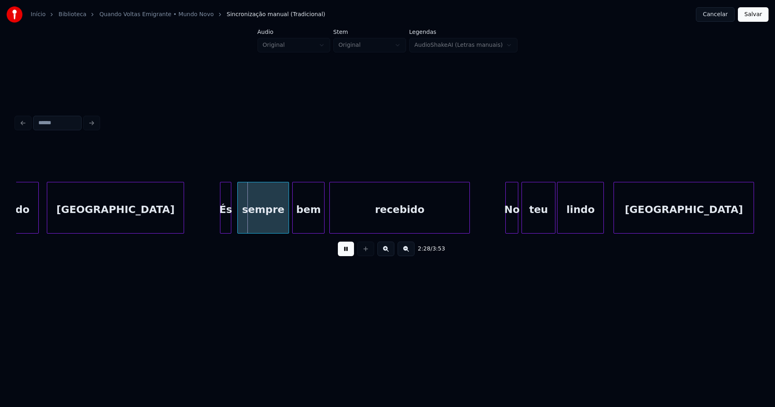
click at [226, 220] on div "És" at bounding box center [225, 209] width 10 height 55
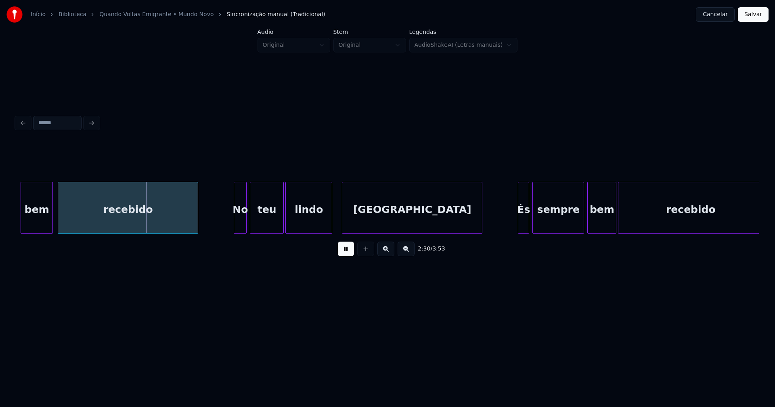
scroll to position [0, 12055]
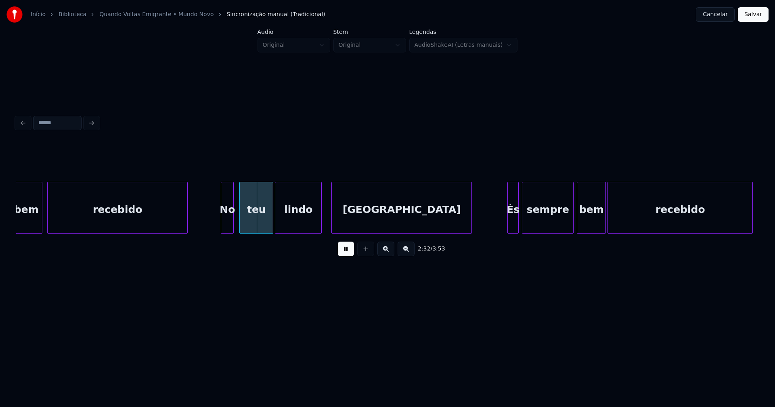
click at [227, 223] on div "No" at bounding box center [227, 209] width 12 height 55
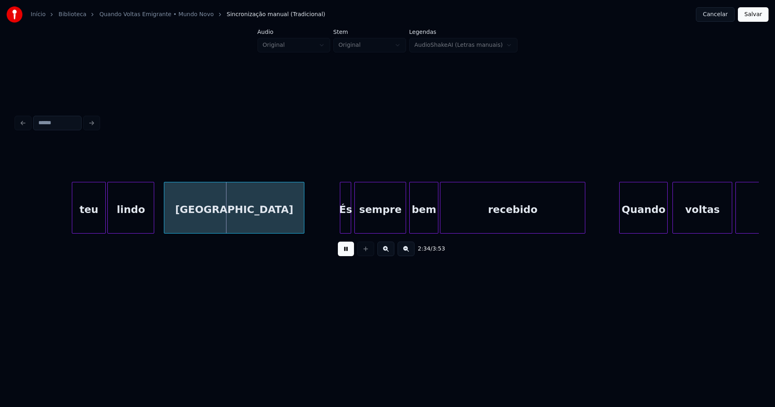
scroll to position [0, 12317]
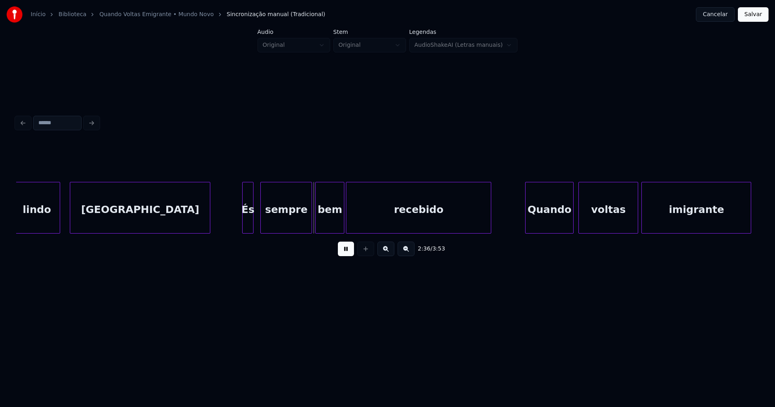
click at [248, 220] on div "És" at bounding box center [247, 209] width 10 height 55
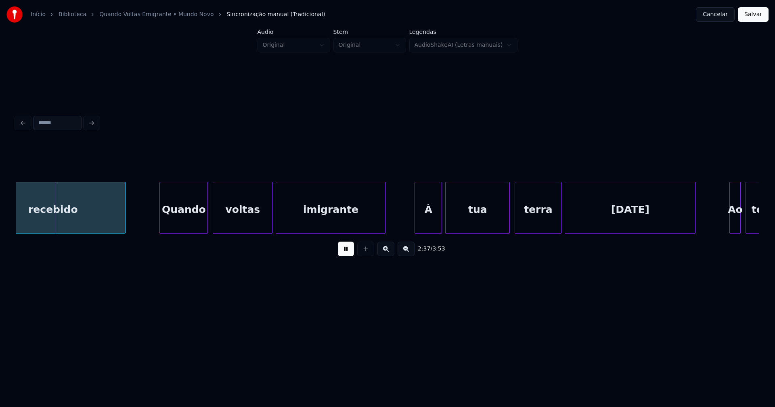
scroll to position [0, 12714]
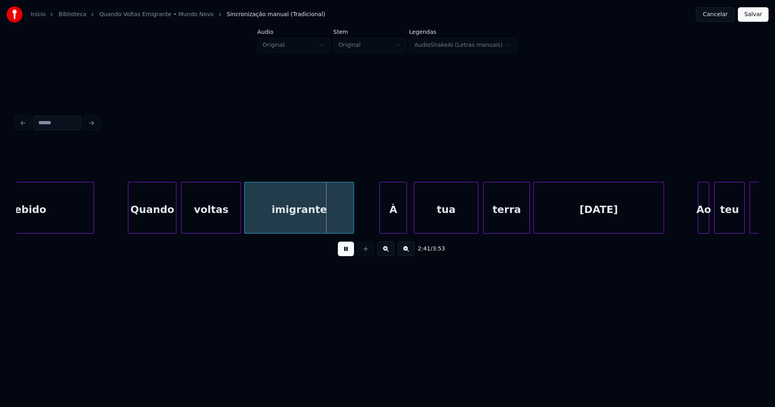
click at [390, 226] on div "À" at bounding box center [393, 209] width 27 height 55
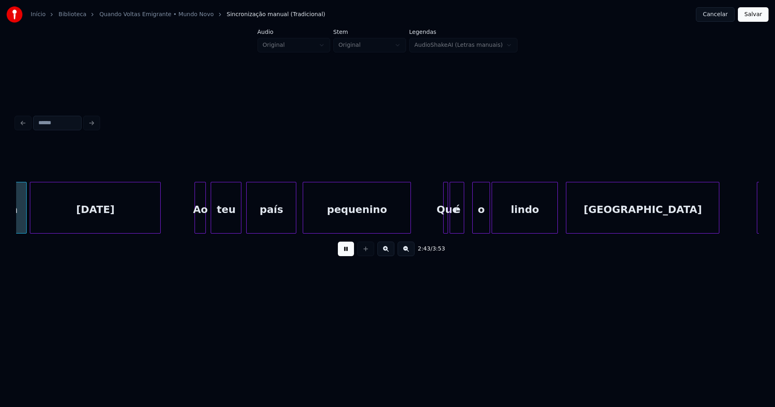
scroll to position [0, 13218]
click at [196, 223] on div "Ao" at bounding box center [196, 209] width 10 height 55
click at [459, 223] on div "é" at bounding box center [460, 209] width 14 height 55
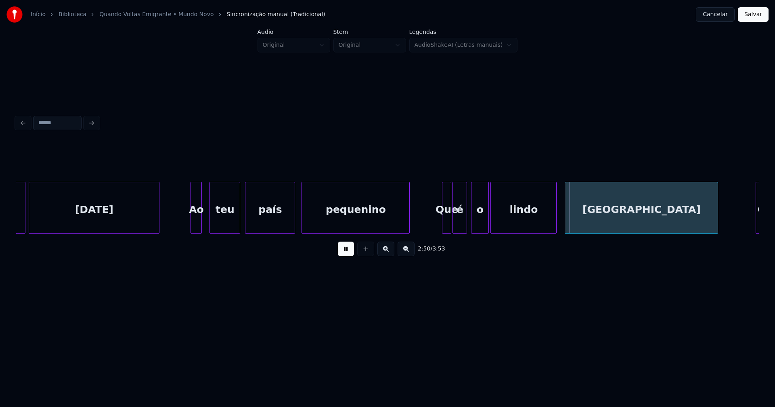
click at [450, 227] on div at bounding box center [449, 207] width 2 height 51
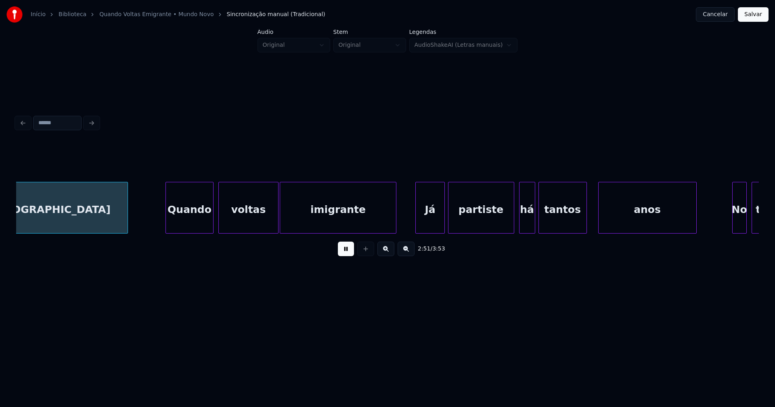
scroll to position [0, 13816]
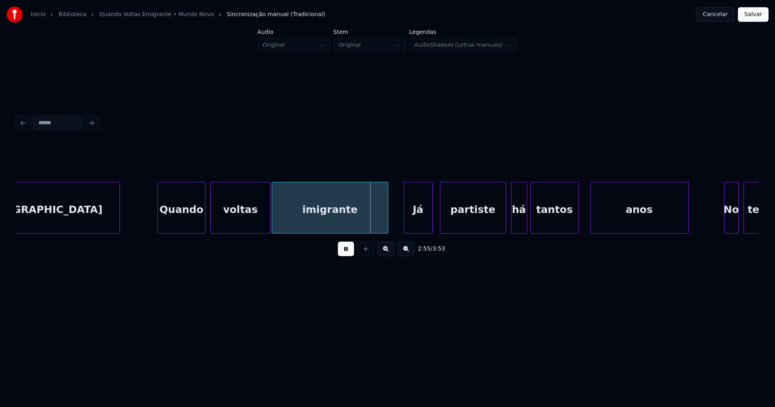
click at [414, 223] on div "Já" at bounding box center [418, 209] width 28 height 55
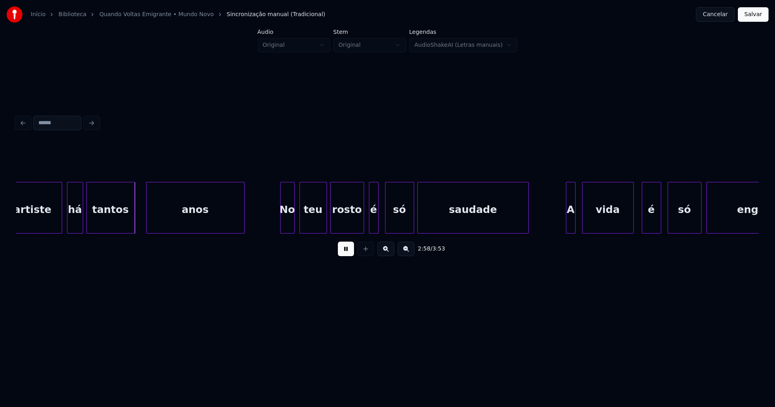
scroll to position [0, 14301]
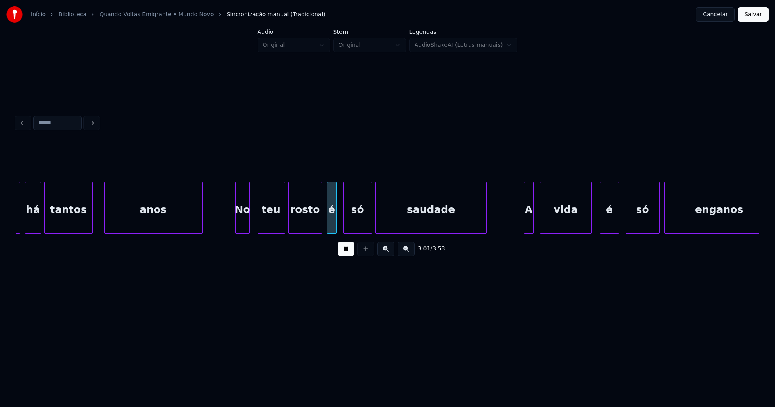
click at [241, 230] on div "No" at bounding box center [243, 209] width 14 height 55
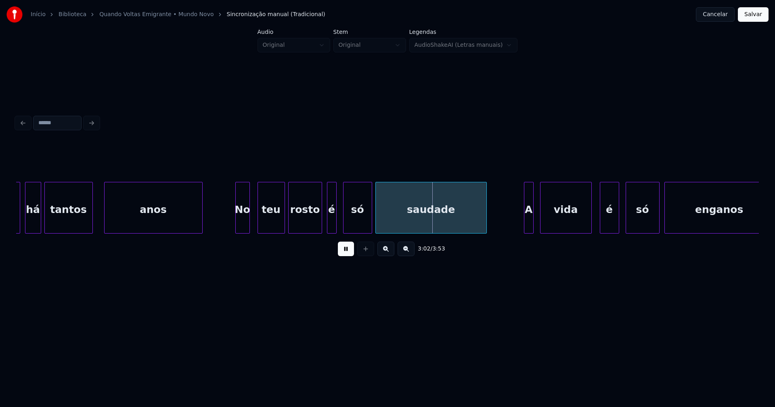
click at [326, 224] on div "é" at bounding box center [326, 209] width 9 height 55
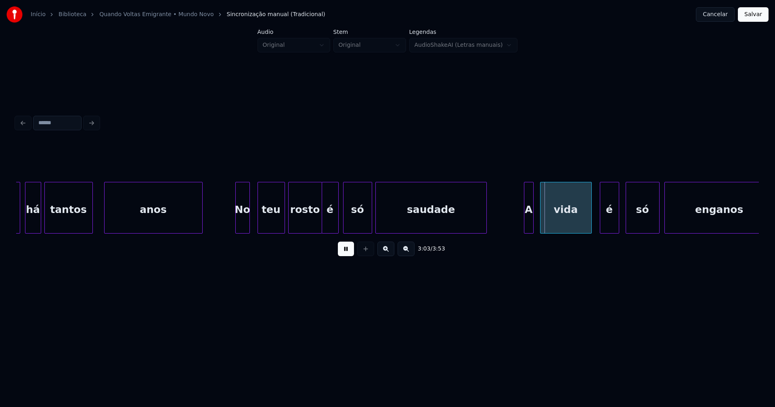
click at [338, 223] on div at bounding box center [337, 207] width 2 height 51
click at [525, 227] on div "A" at bounding box center [525, 209] width 9 height 55
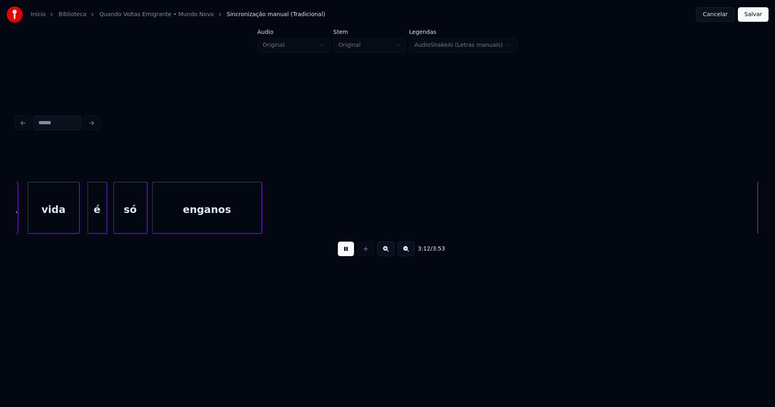
scroll to position [0, 15555]
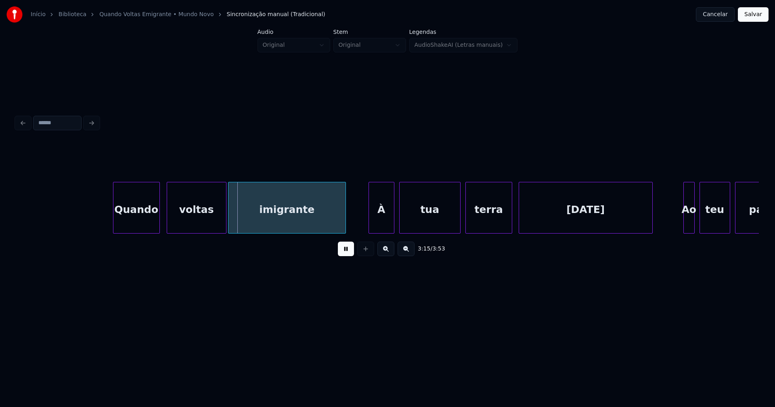
click at [143, 221] on div "Quando" at bounding box center [136, 209] width 46 height 55
click at [372, 225] on div "À" at bounding box center [376, 209] width 25 height 55
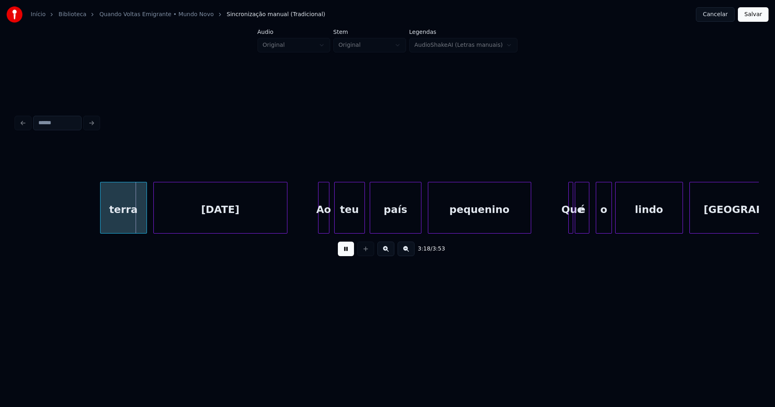
scroll to position [0, 16015]
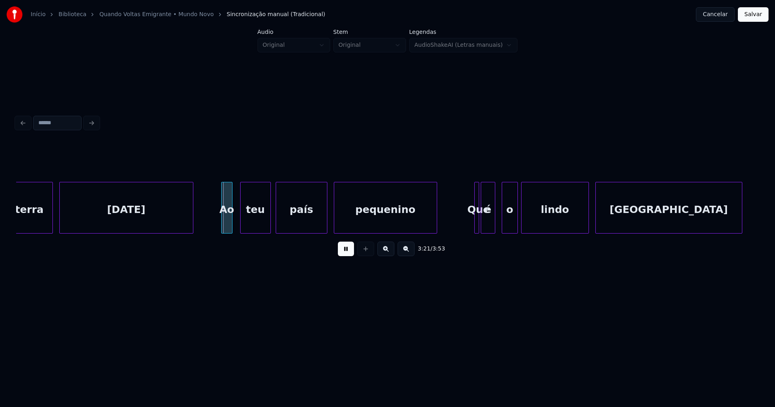
click at [226, 223] on div "Ao" at bounding box center [226, 209] width 10 height 55
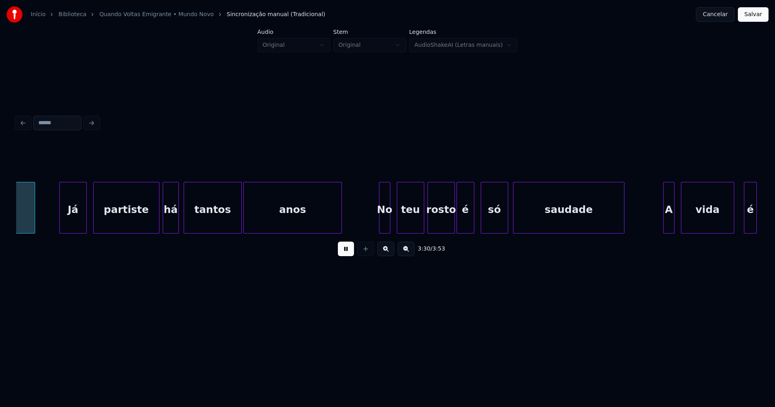
scroll to position [0, 16993]
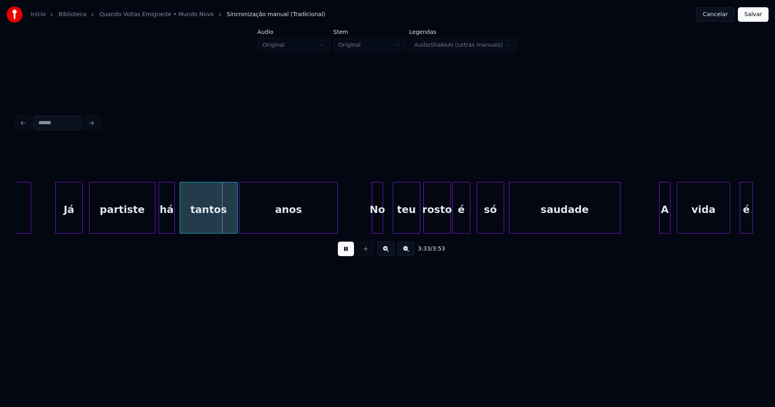
click at [378, 224] on div "No" at bounding box center [377, 209] width 10 height 55
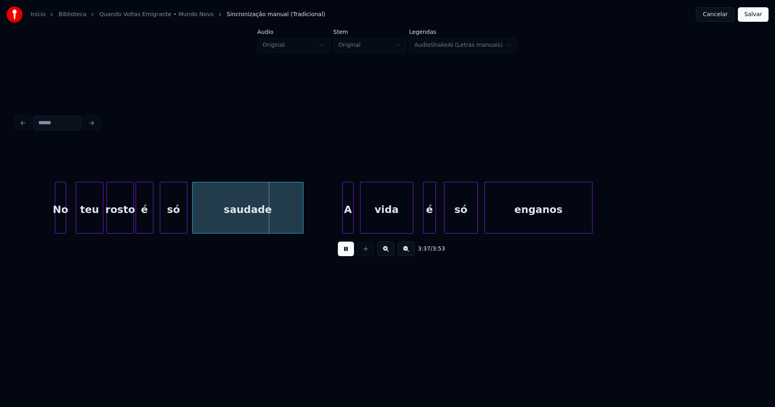
scroll to position [0, 17383]
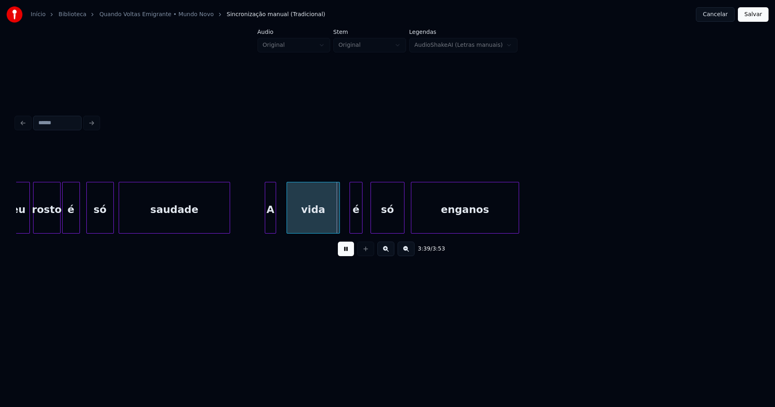
click at [268, 223] on div "A" at bounding box center [270, 209] width 10 height 55
click at [745, 16] on button "Salvar" at bounding box center [752, 14] width 31 height 15
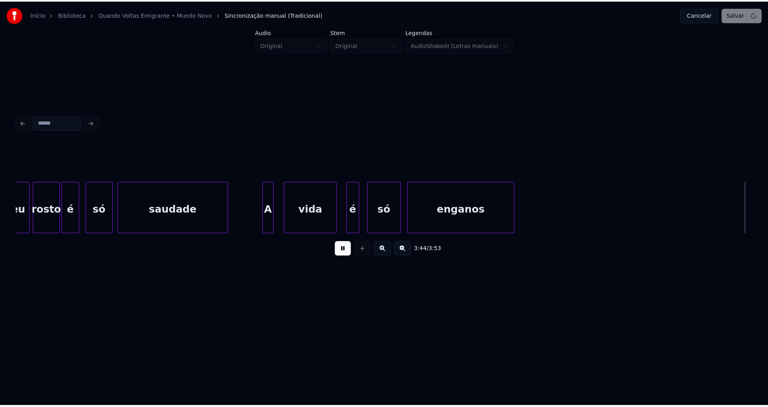
scroll to position [0, 18125]
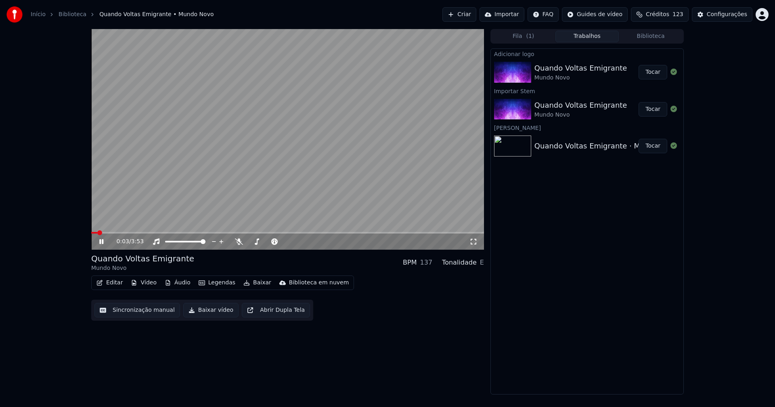
click at [111, 283] on button "Editar" at bounding box center [109, 282] width 33 height 11
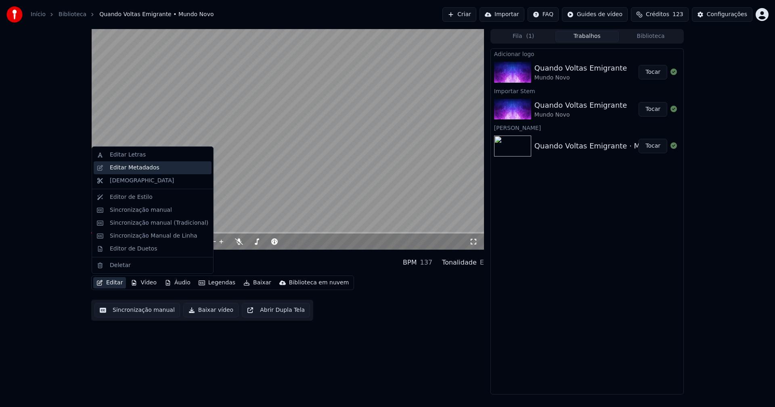
click at [146, 169] on div "Editar Metadados" at bounding box center [135, 168] width 50 height 8
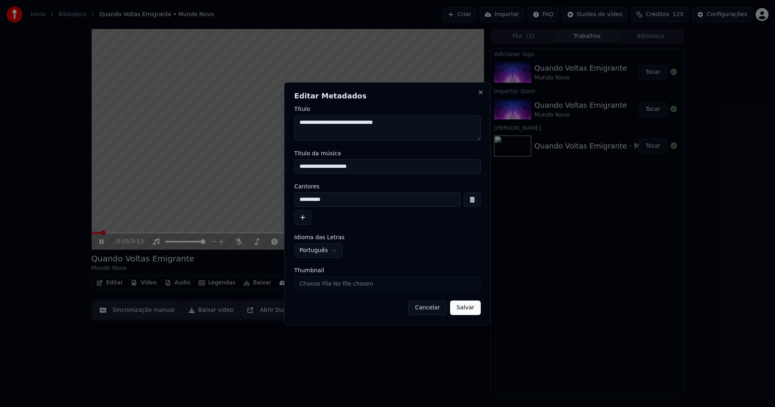
drag, startPoint x: 368, startPoint y: 168, endPoint x: 259, endPoint y: 169, distance: 108.9
click at [259, 169] on body "**********" at bounding box center [387, 203] width 775 height 407
type input "**********"
click at [468, 307] on button "Salvar" at bounding box center [465, 308] width 31 height 15
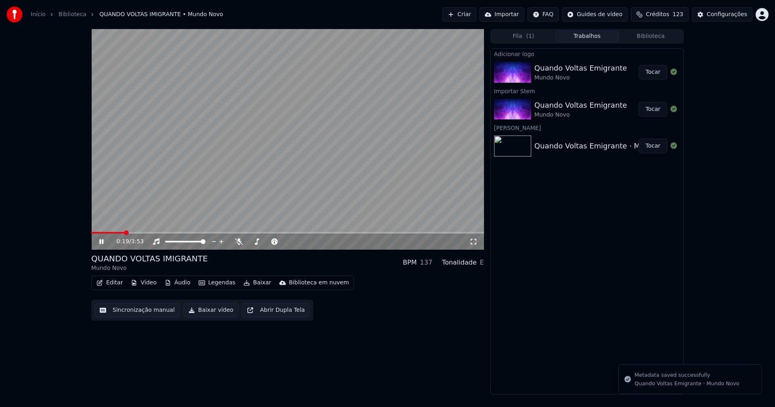
click at [114, 284] on button "Editar" at bounding box center [109, 282] width 33 height 11
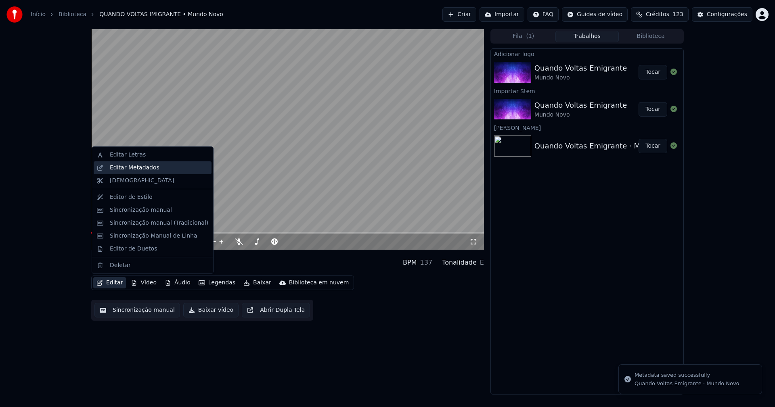
click at [130, 171] on div "Editar Metadados" at bounding box center [135, 168] width 50 height 8
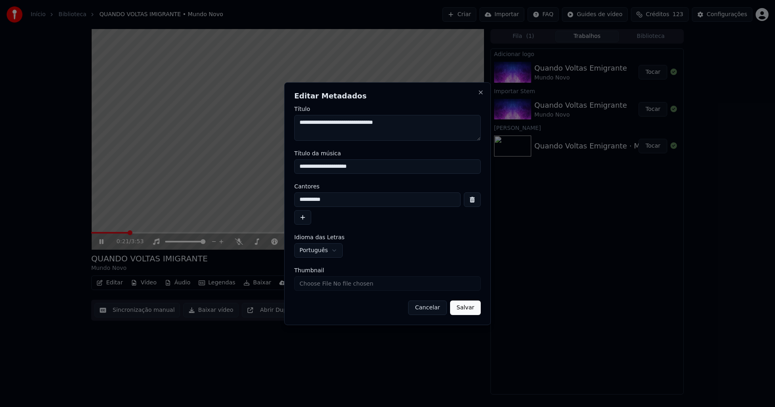
click at [321, 285] on input "Thumbnail" at bounding box center [387, 283] width 186 height 15
type input "**********"
click at [468, 311] on button "Salvar" at bounding box center [465, 308] width 31 height 15
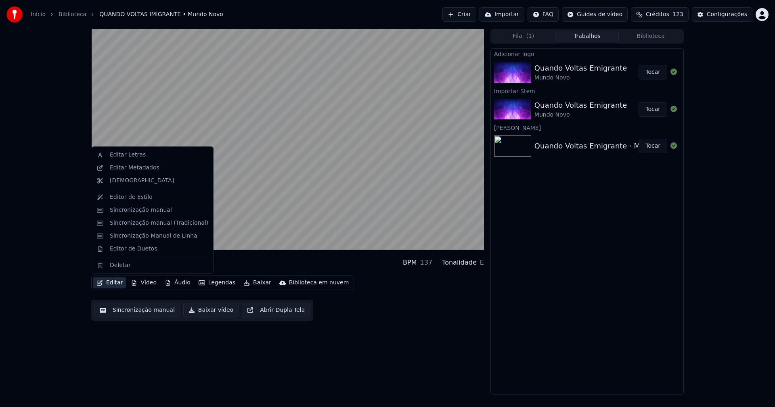
click at [115, 283] on button "Editar" at bounding box center [109, 282] width 33 height 11
click at [118, 249] on div "Editor de Duetos" at bounding box center [133, 249] width 47 height 8
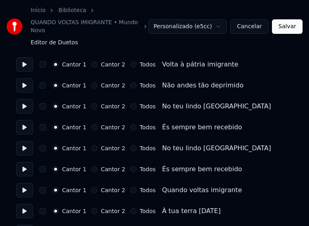
scroll to position [726, 0]
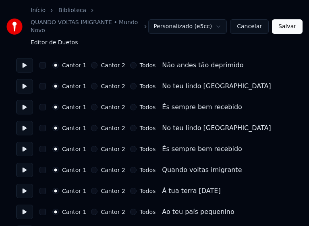
click at [130, 125] on button "Todos" at bounding box center [133, 128] width 6 height 6
click at [130, 146] on button "Todos" at bounding box center [133, 149] width 6 height 6
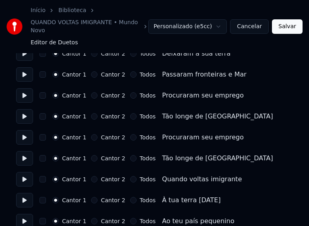
scroll to position [363, 0]
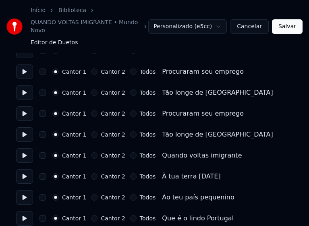
click at [130, 111] on button "Todos" at bounding box center [133, 114] width 6 height 6
click at [130, 132] on button "Todos" at bounding box center [133, 135] width 6 height 6
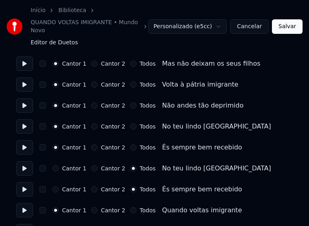
scroll to position [726, 0]
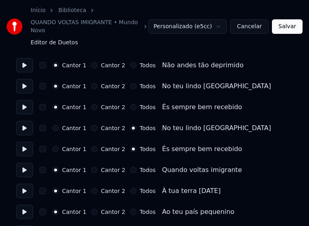
click at [283, 25] on button "Salvar" at bounding box center [287, 26] width 31 height 15
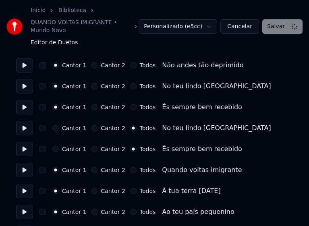
scroll to position [734, 0]
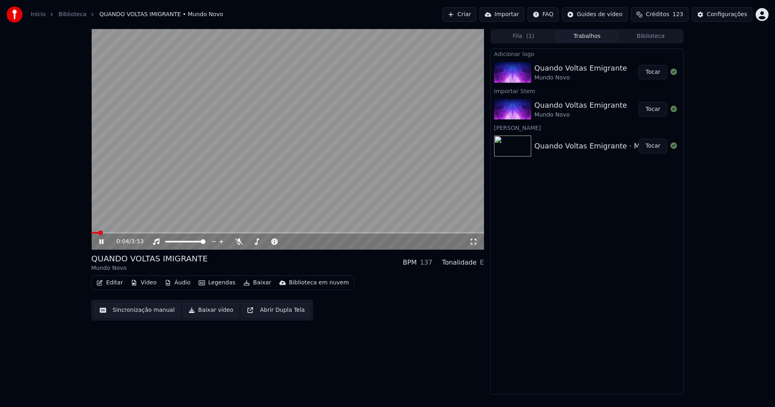
click at [197, 233] on span at bounding box center [287, 233] width 393 height 2
click at [104, 241] on icon at bounding box center [107, 241] width 19 height 6
click at [212, 310] on button "Baixar vídeo" at bounding box center [210, 310] width 55 height 15
